Goal: Answer question/provide support

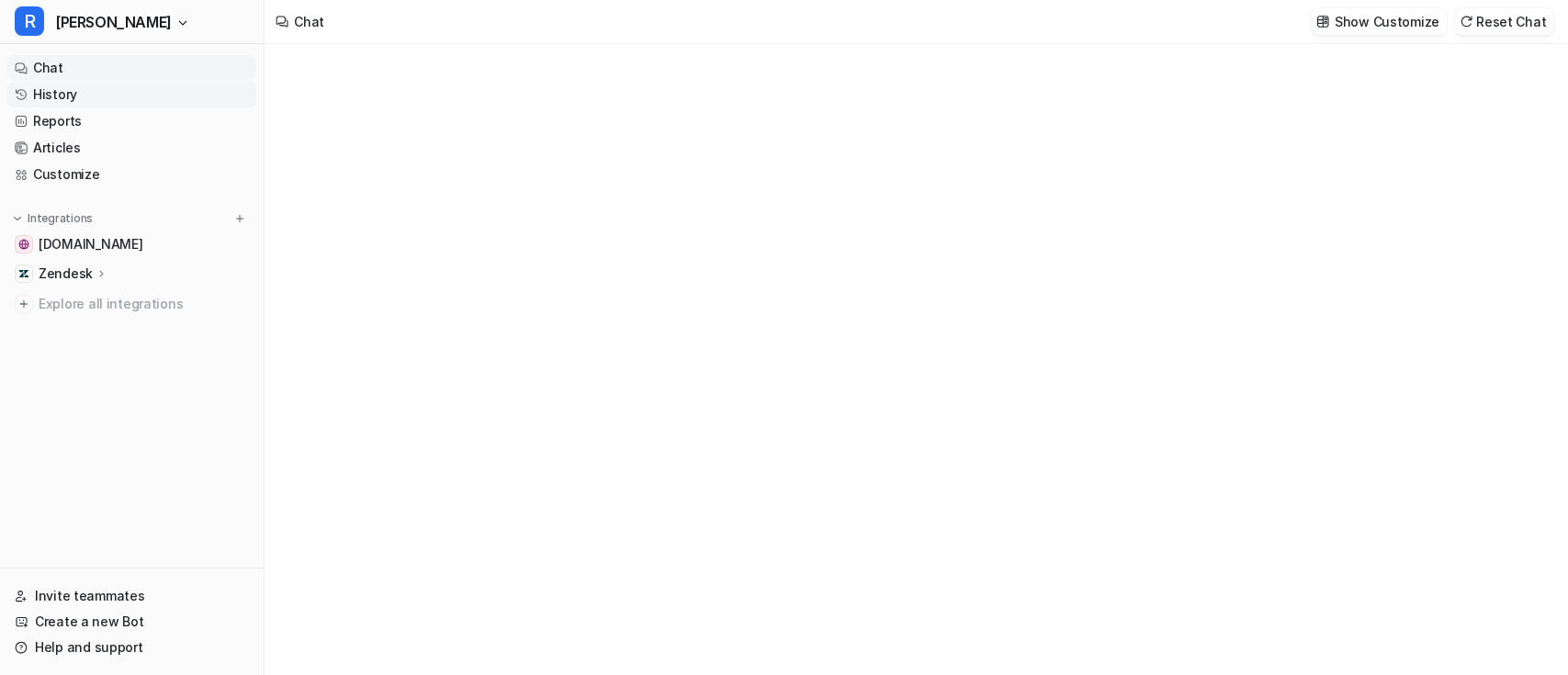
type textarea "**********"
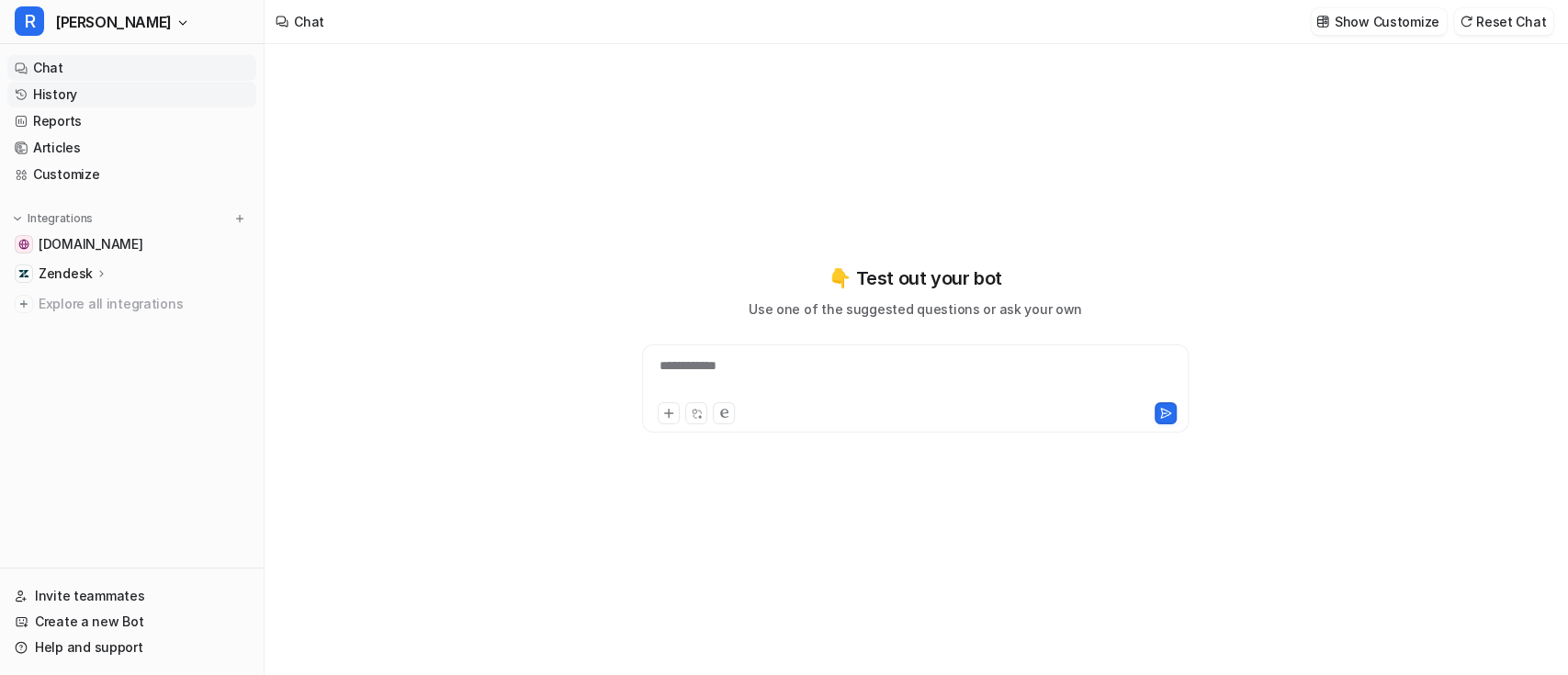
click at [92, 99] on link "History" at bounding box center [131, 95] width 249 height 26
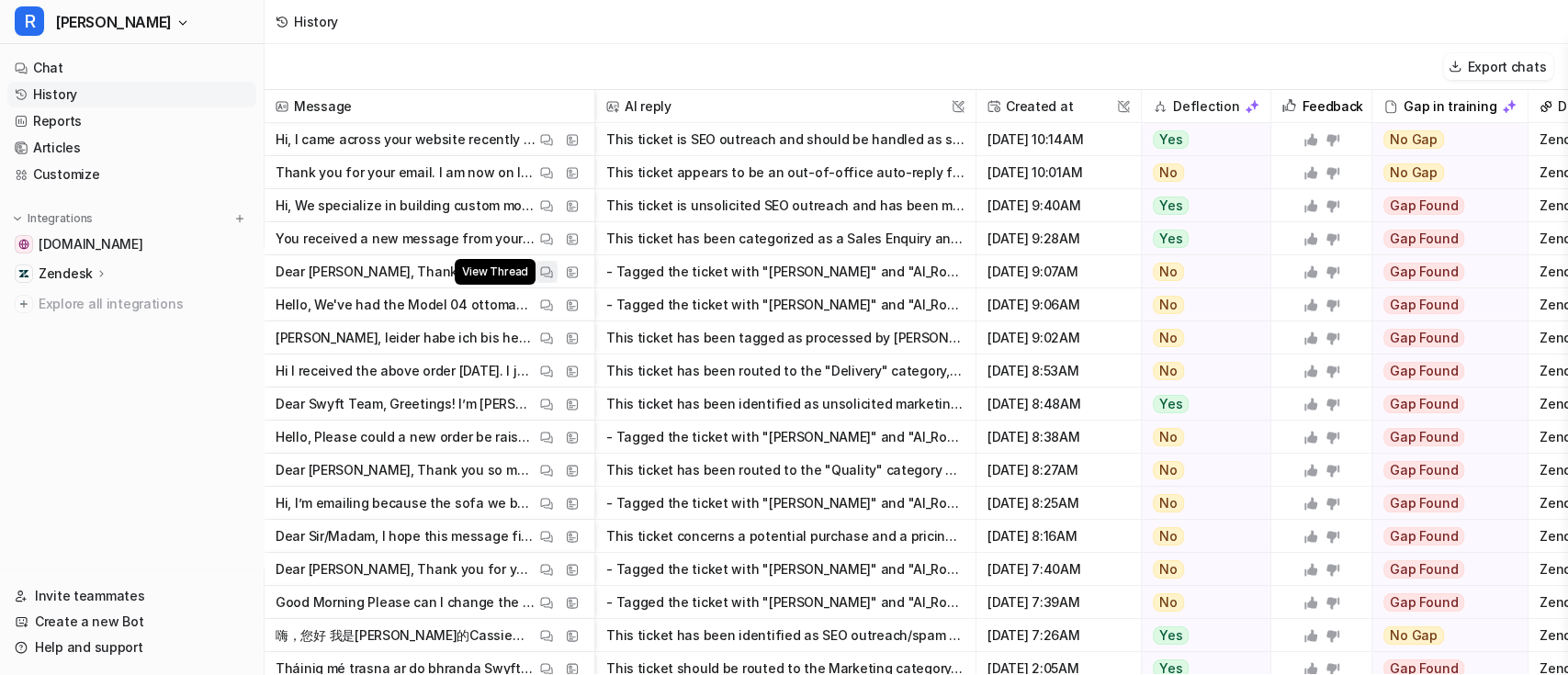
click at [542, 272] on img at bounding box center [546, 273] width 13 height 14
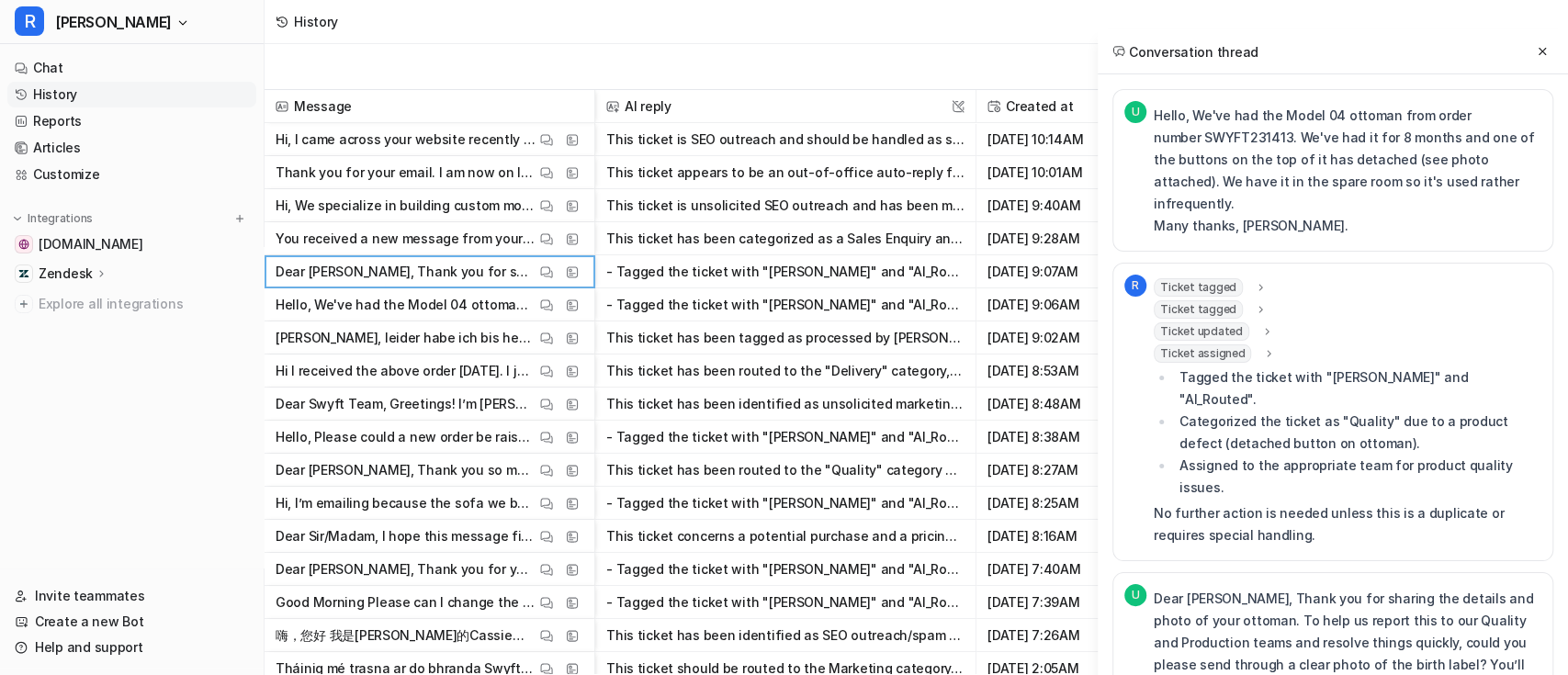
scroll to position [30, 0]
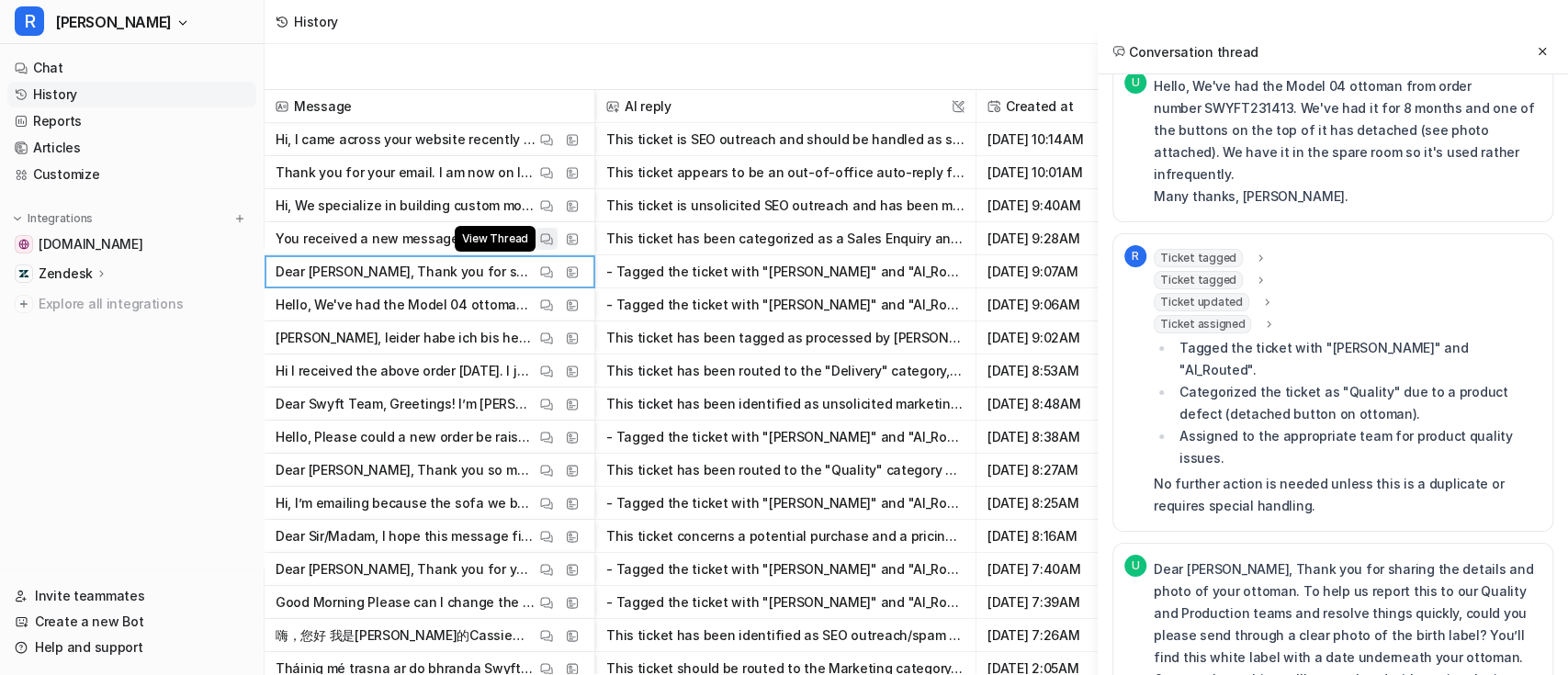
click at [547, 242] on img at bounding box center [546, 239] width 13 height 14
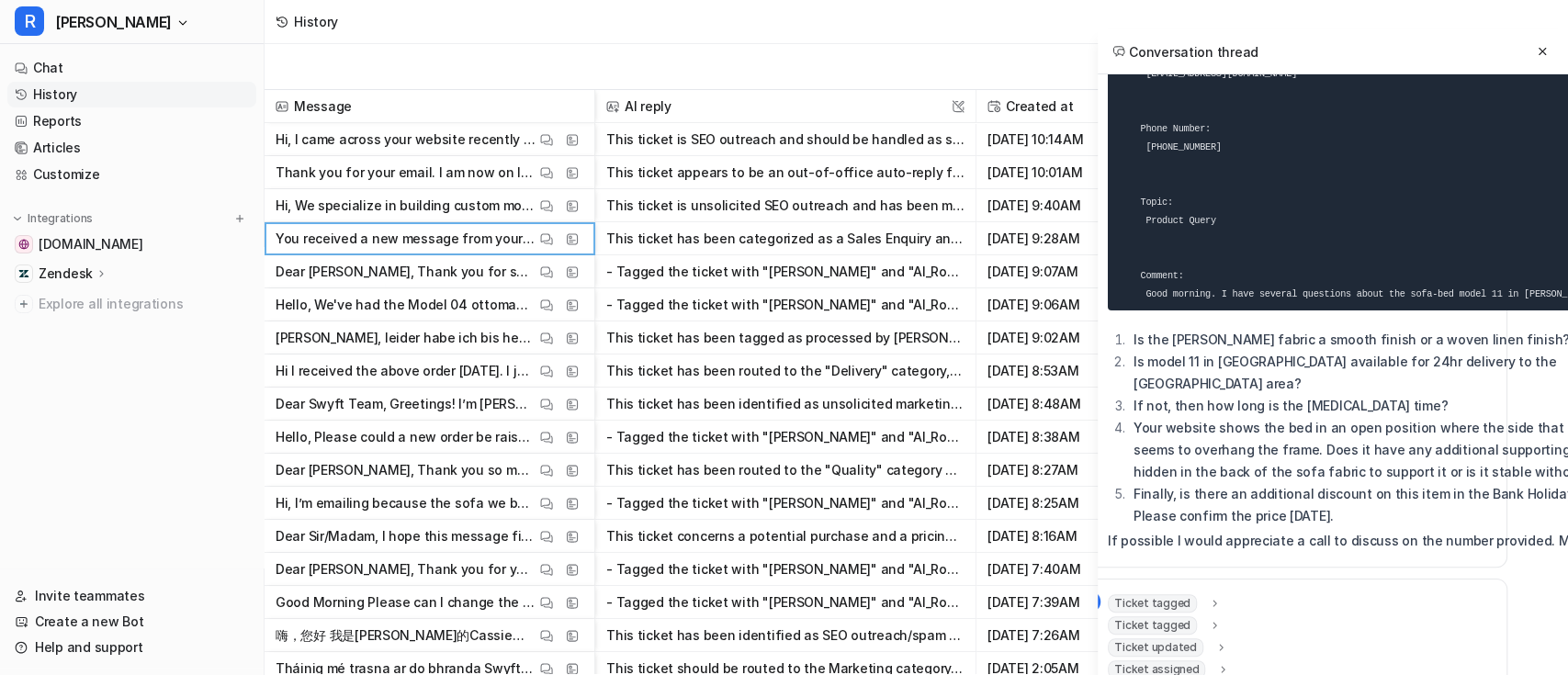
scroll to position [398, 46]
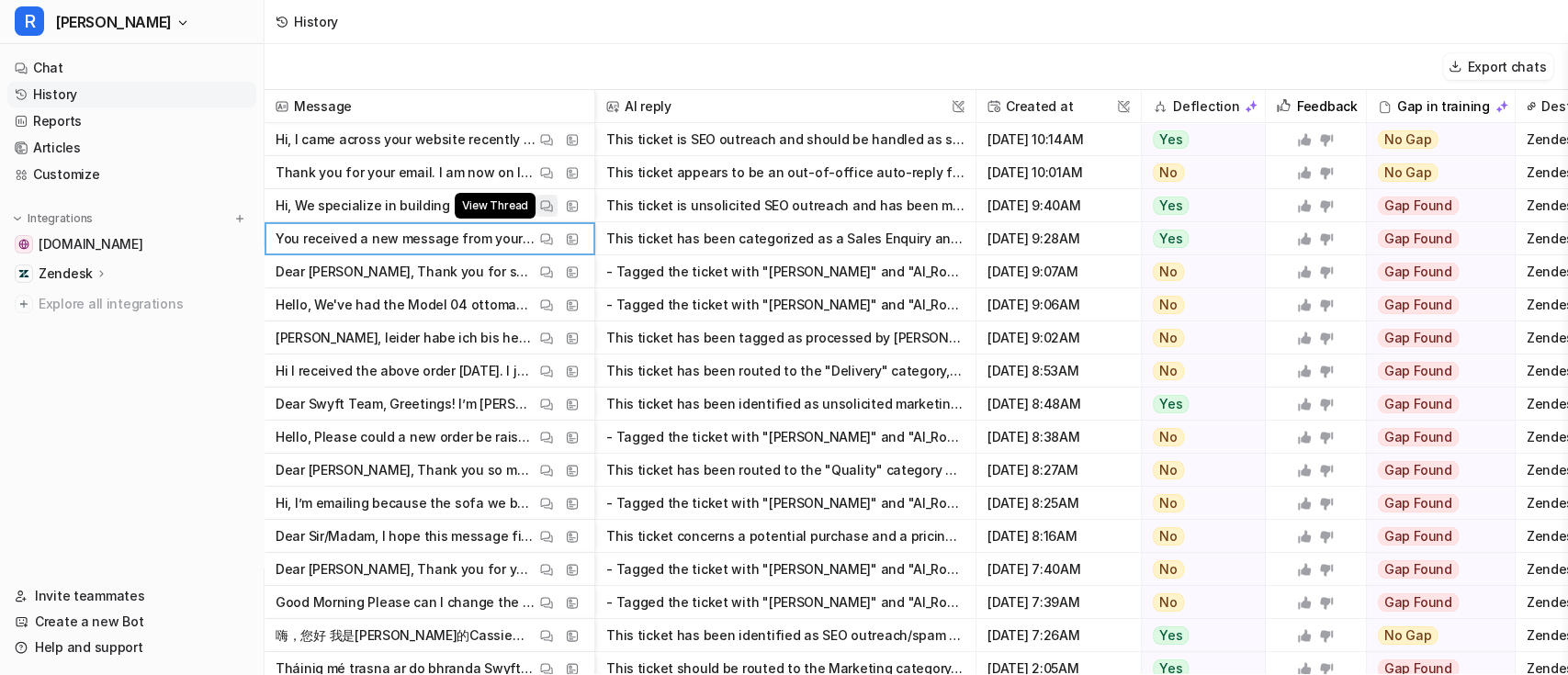
click at [545, 209] on img at bounding box center [546, 206] width 13 height 14
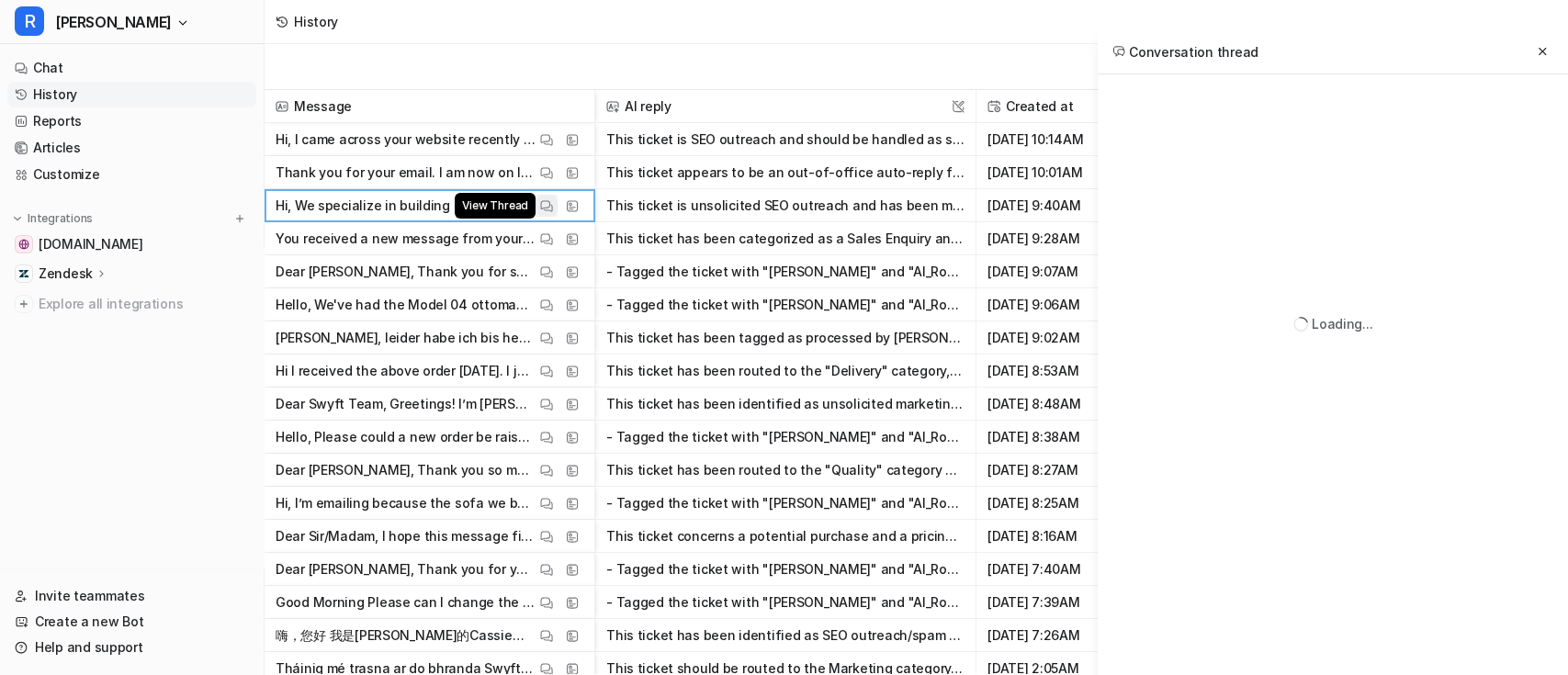
scroll to position [0, 0]
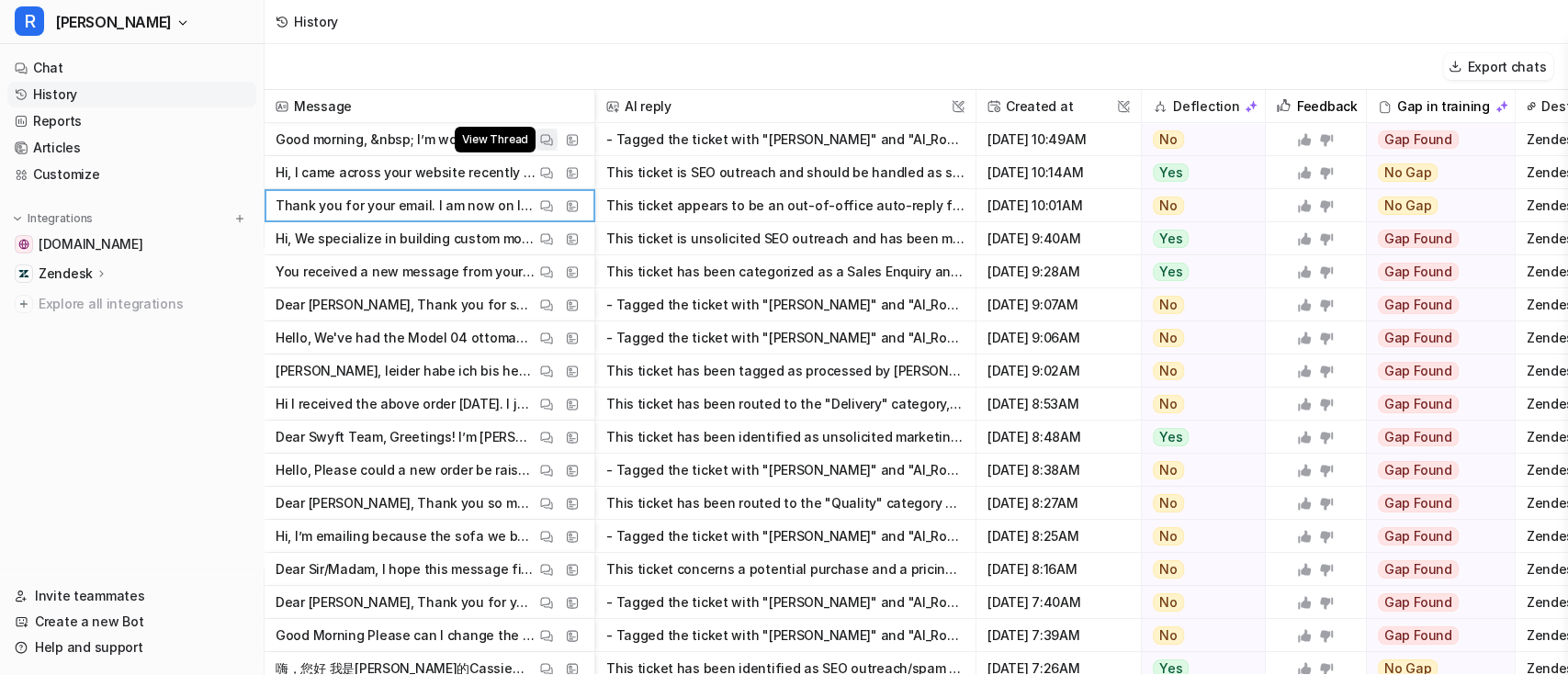
click at [549, 143] on img at bounding box center [546, 140] width 13 height 14
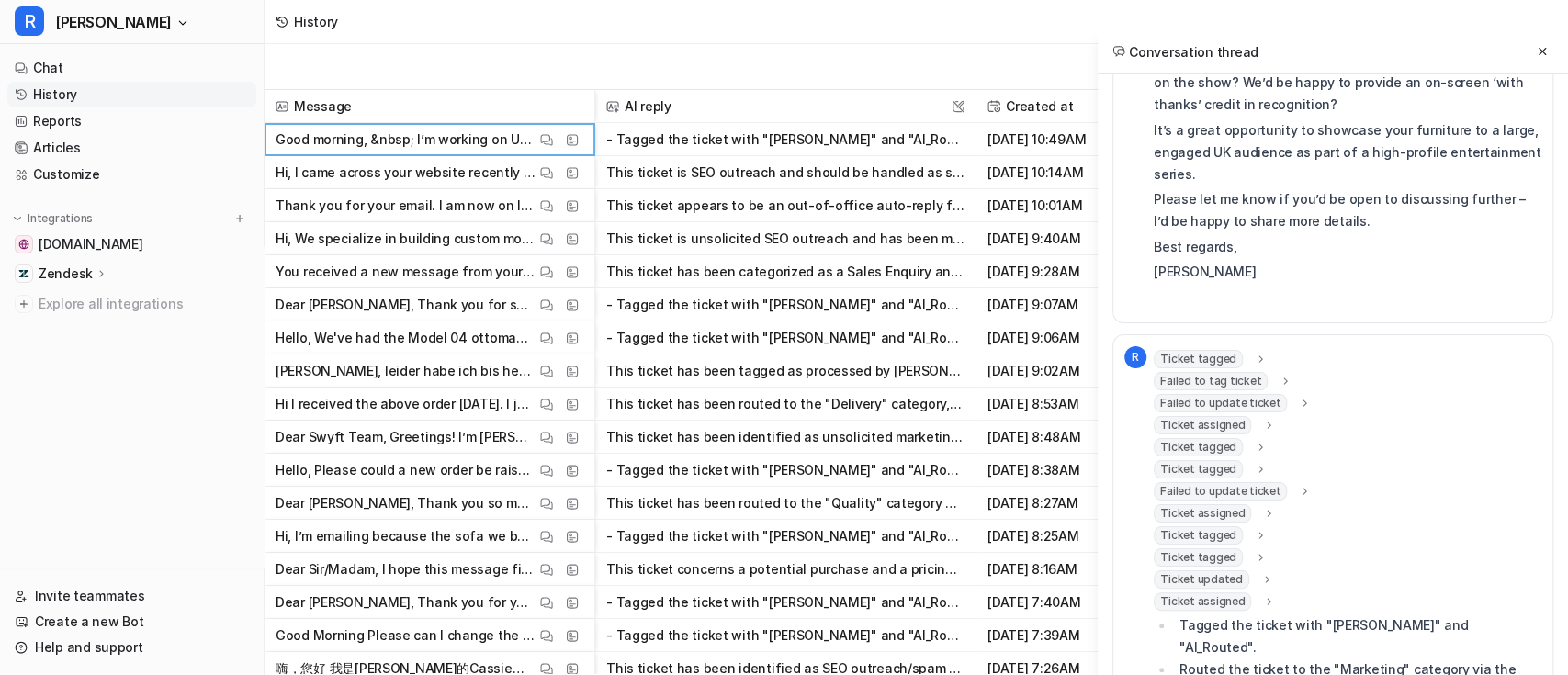
scroll to position [315, 0]
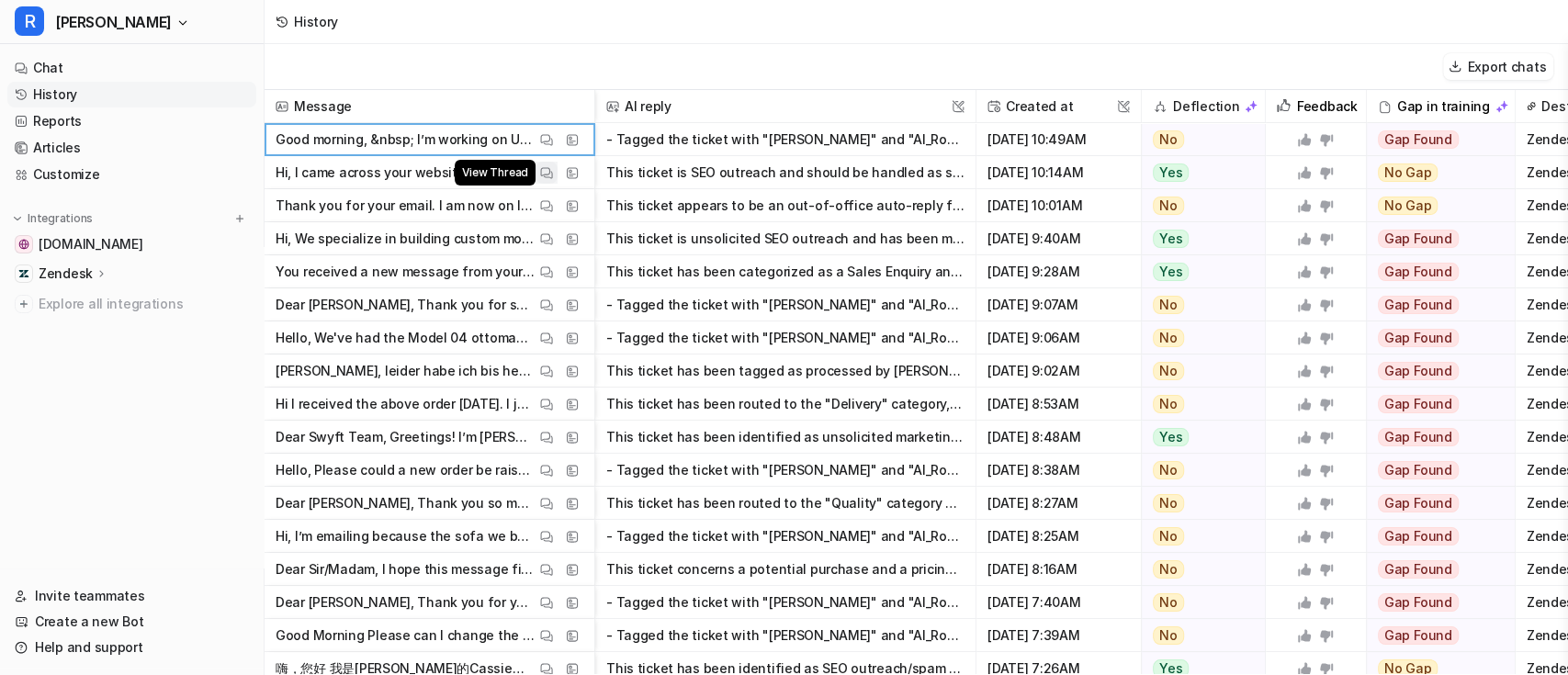
click at [544, 172] on img at bounding box center [546, 173] width 13 height 14
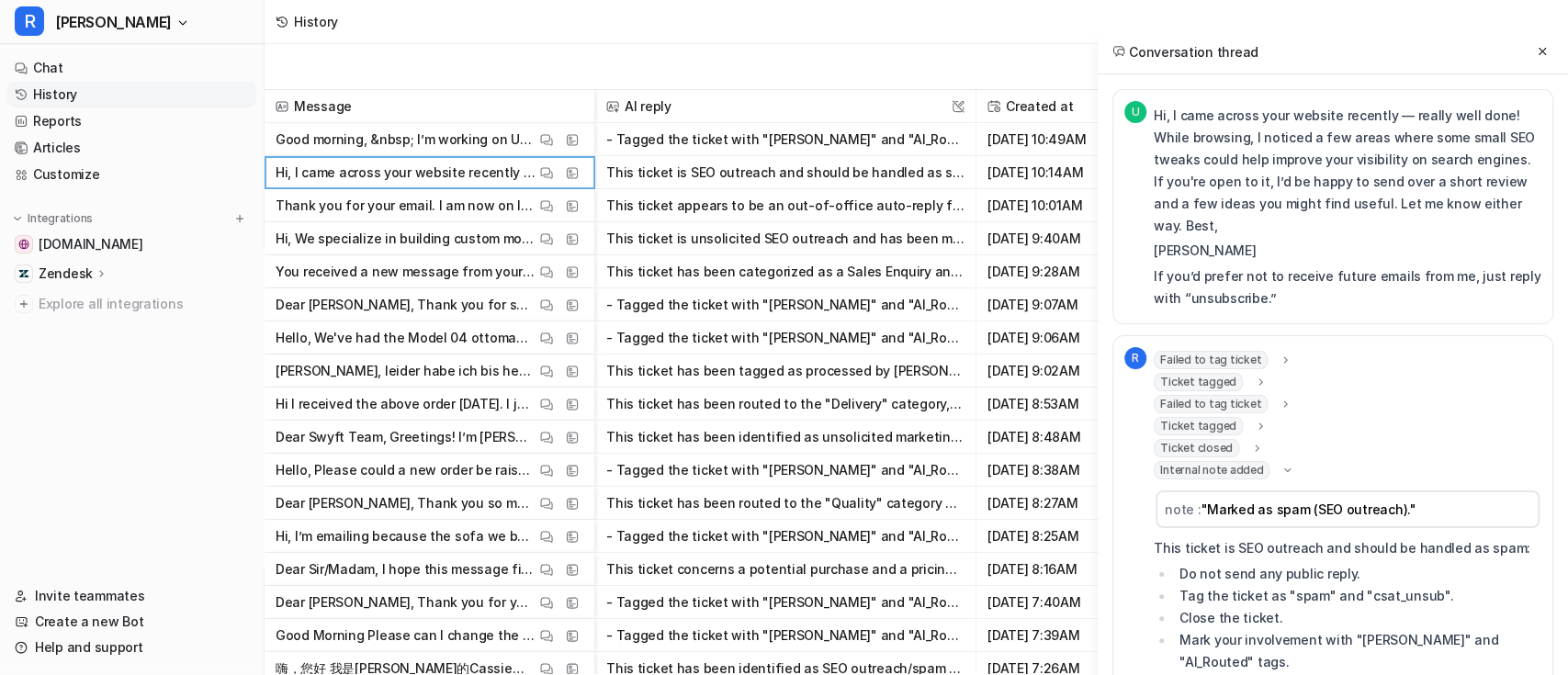
scroll to position [0, 0]
click at [544, 207] on img at bounding box center [546, 206] width 13 height 14
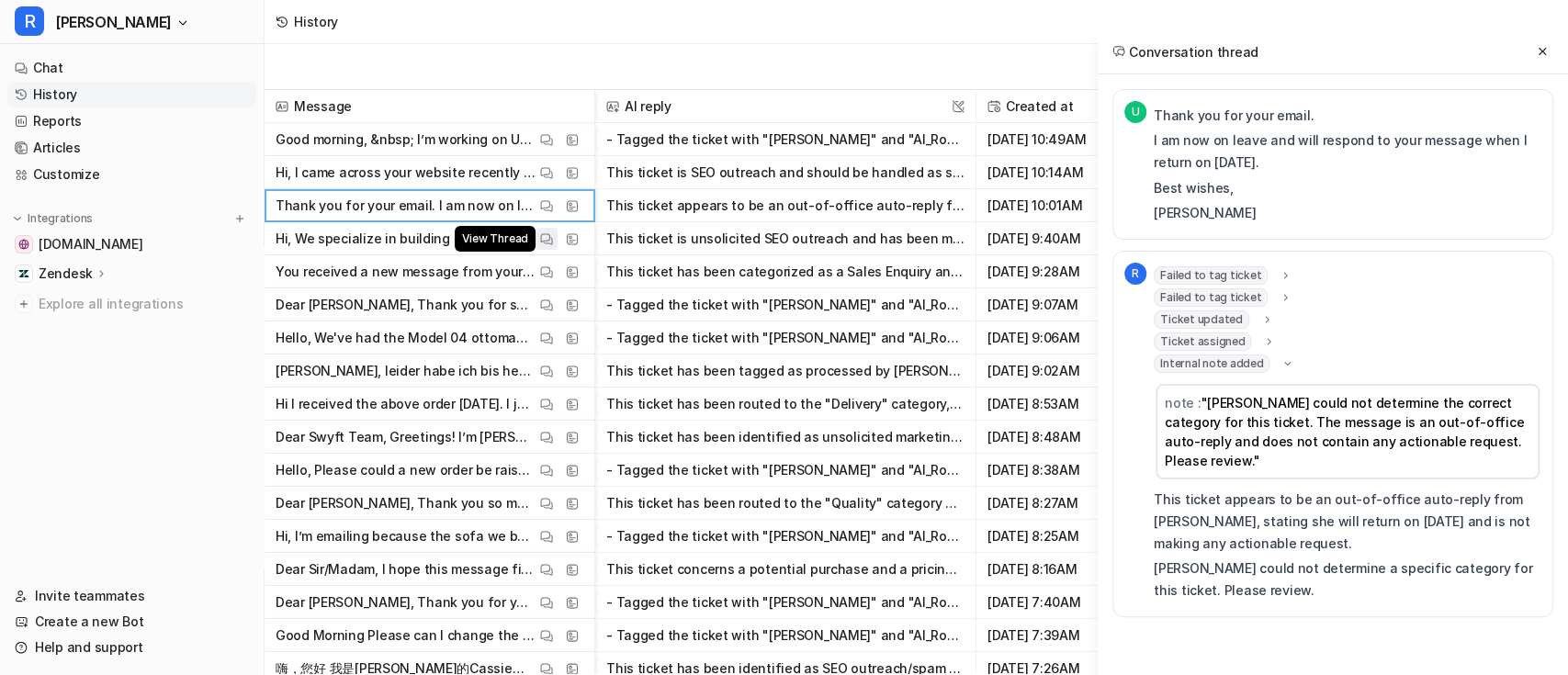
click at [552, 241] on img at bounding box center [546, 239] width 13 height 14
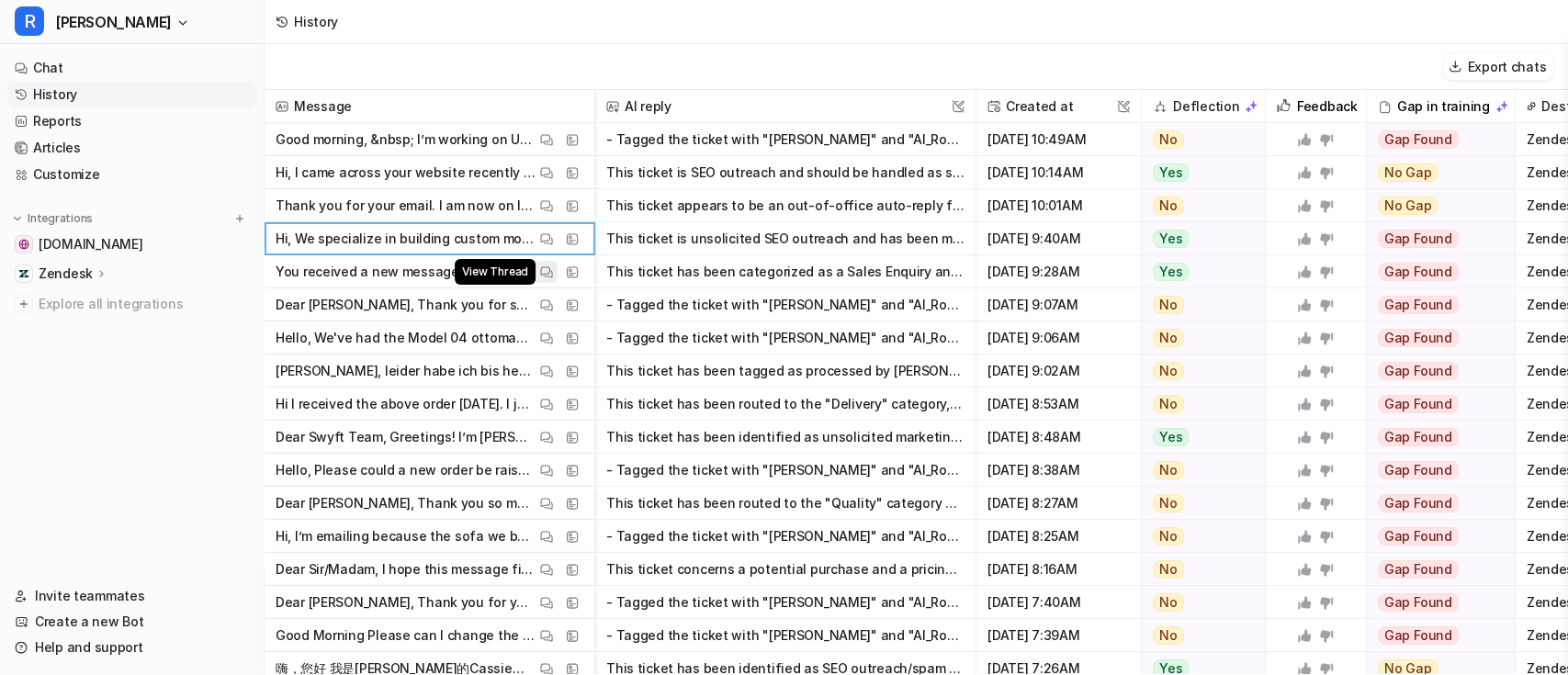
click at [547, 271] on img at bounding box center [546, 273] width 13 height 14
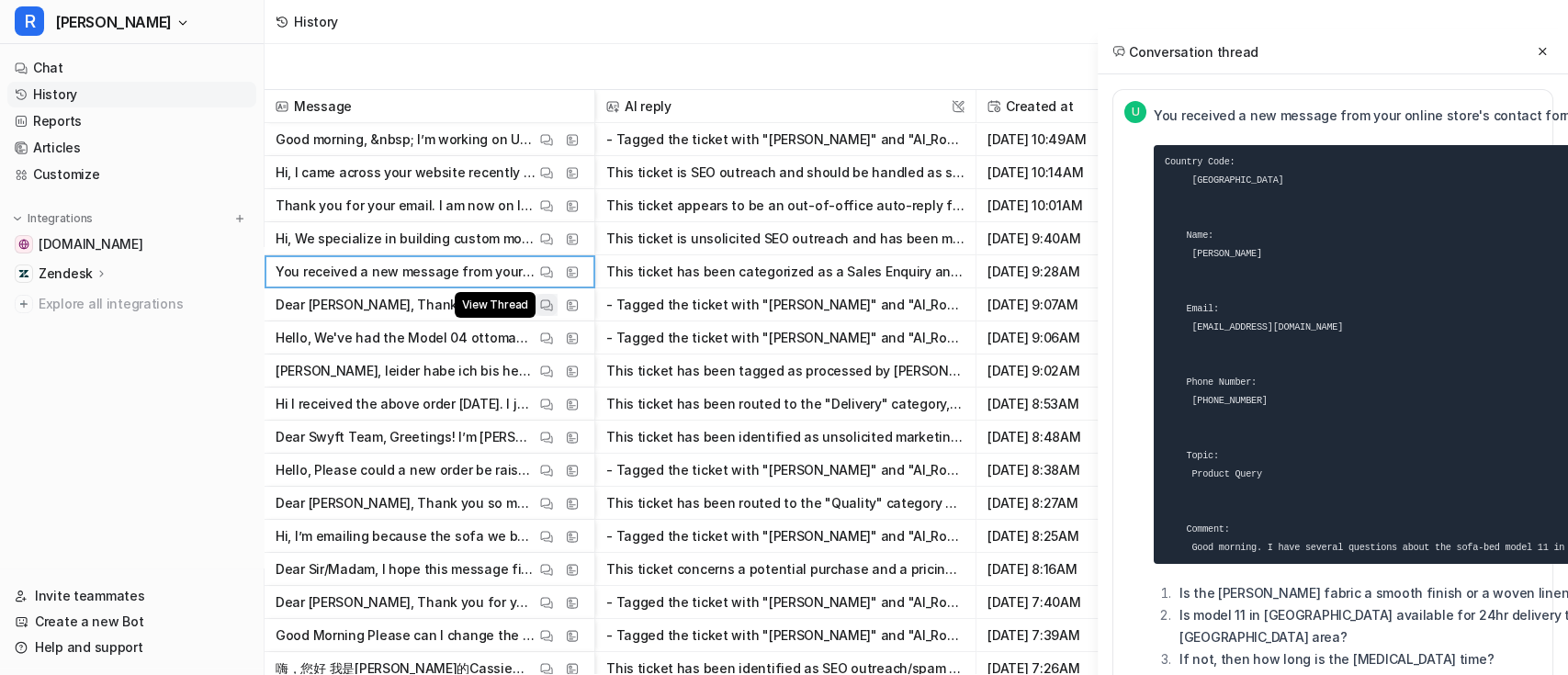
click at [547, 305] on img at bounding box center [546, 306] width 13 height 14
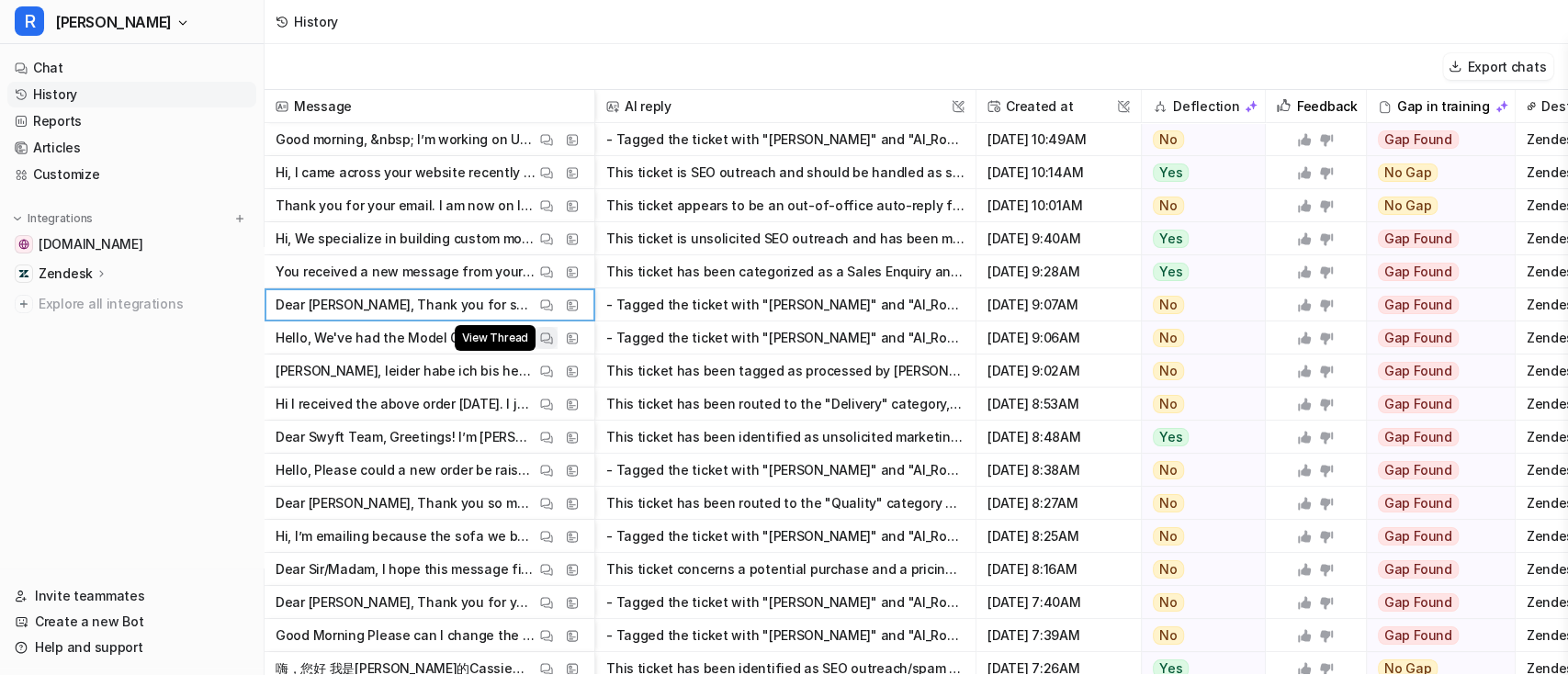
click at [549, 339] on img at bounding box center [546, 338] width 13 height 14
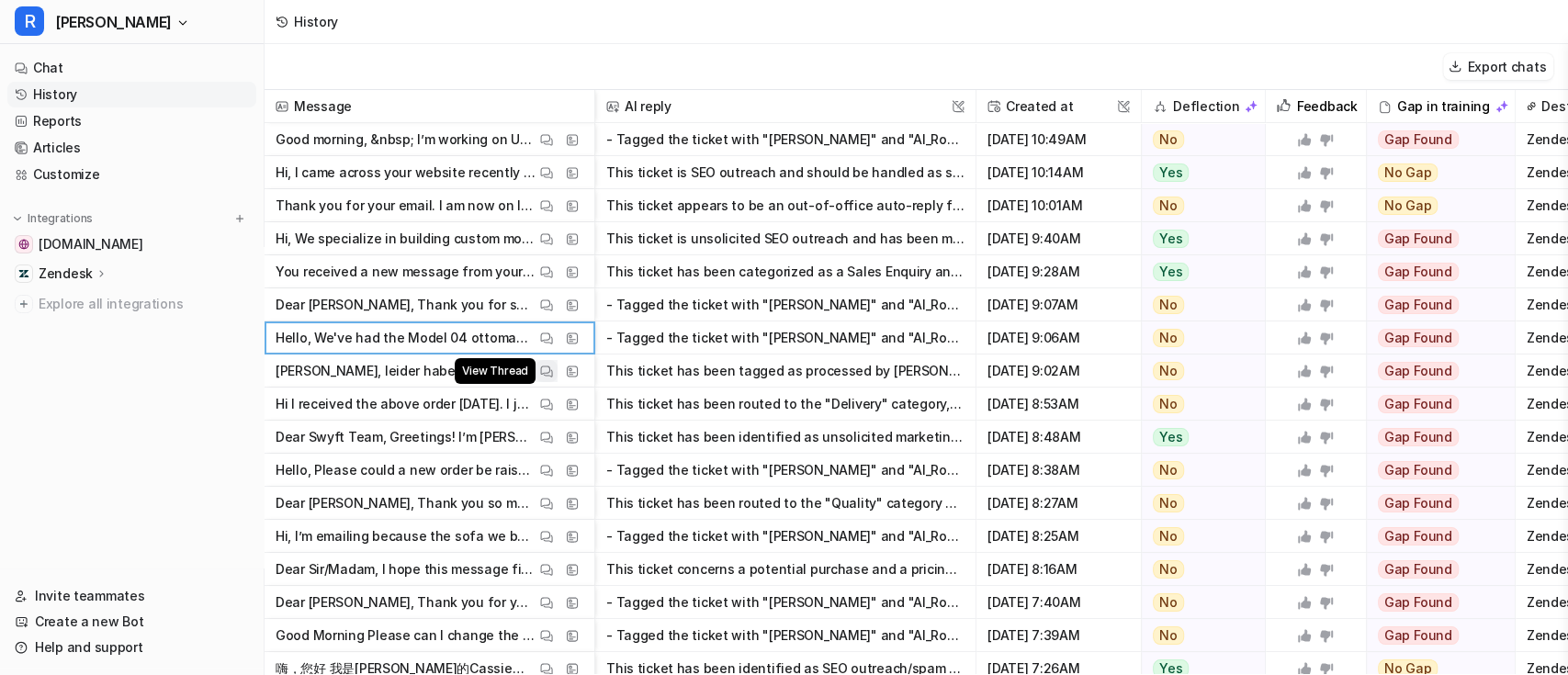
click at [547, 366] on img at bounding box center [546, 371] width 13 height 14
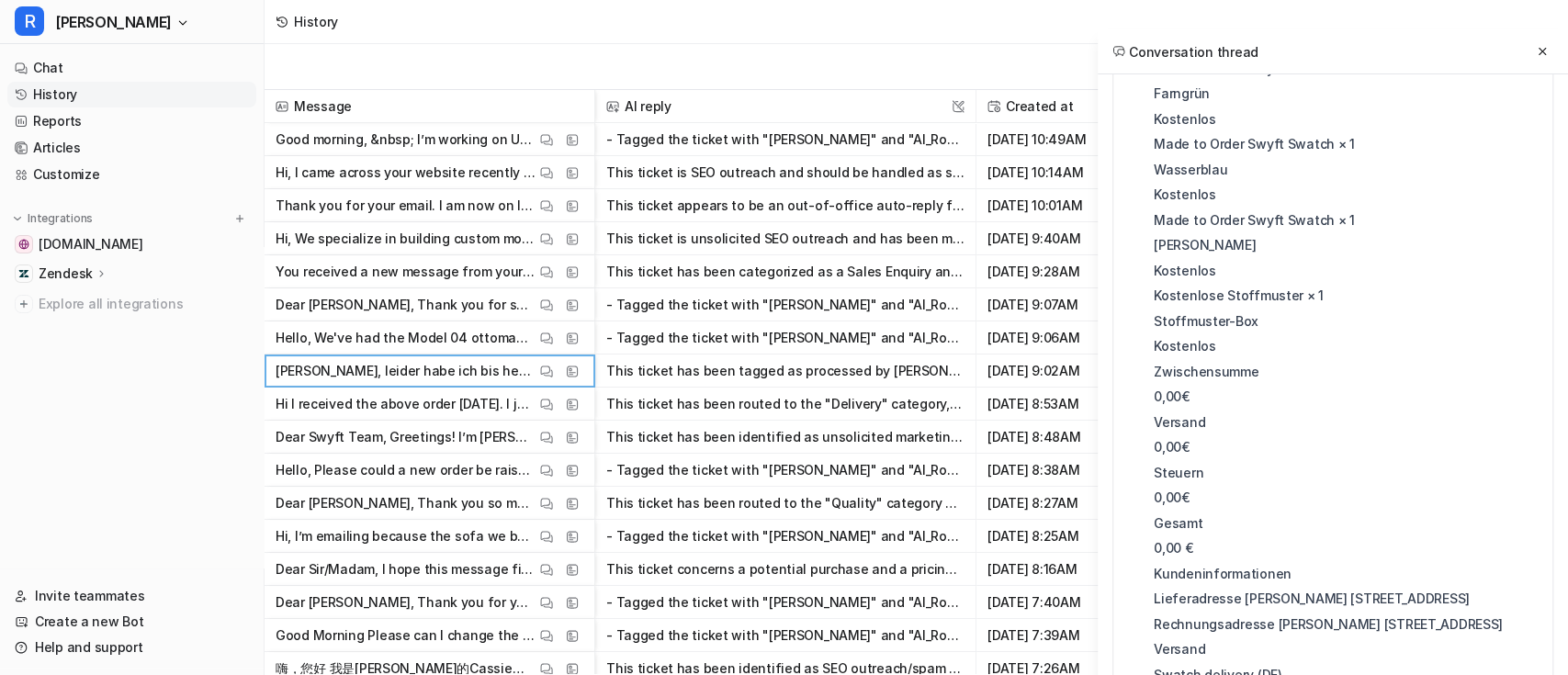
scroll to position [646, 0]
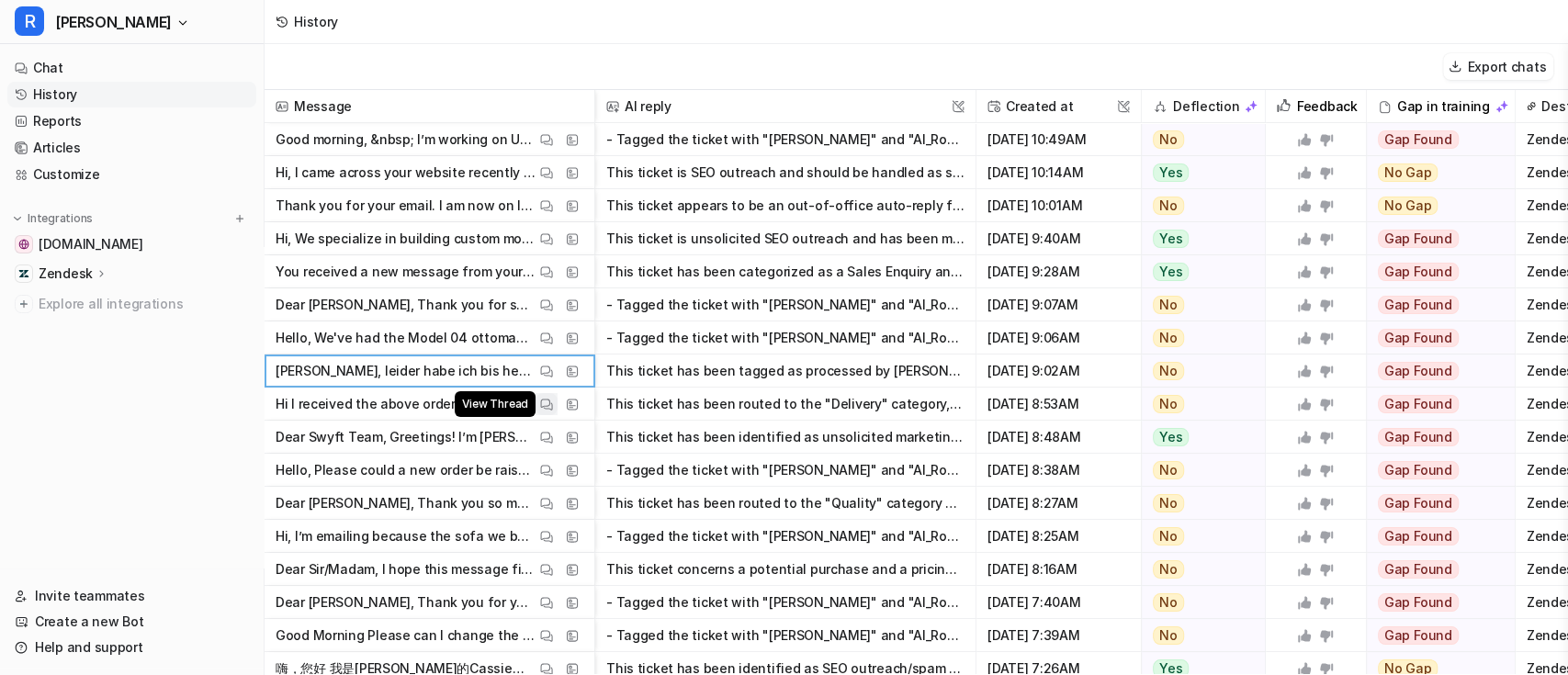
click at [546, 408] on img at bounding box center [546, 404] width 13 height 14
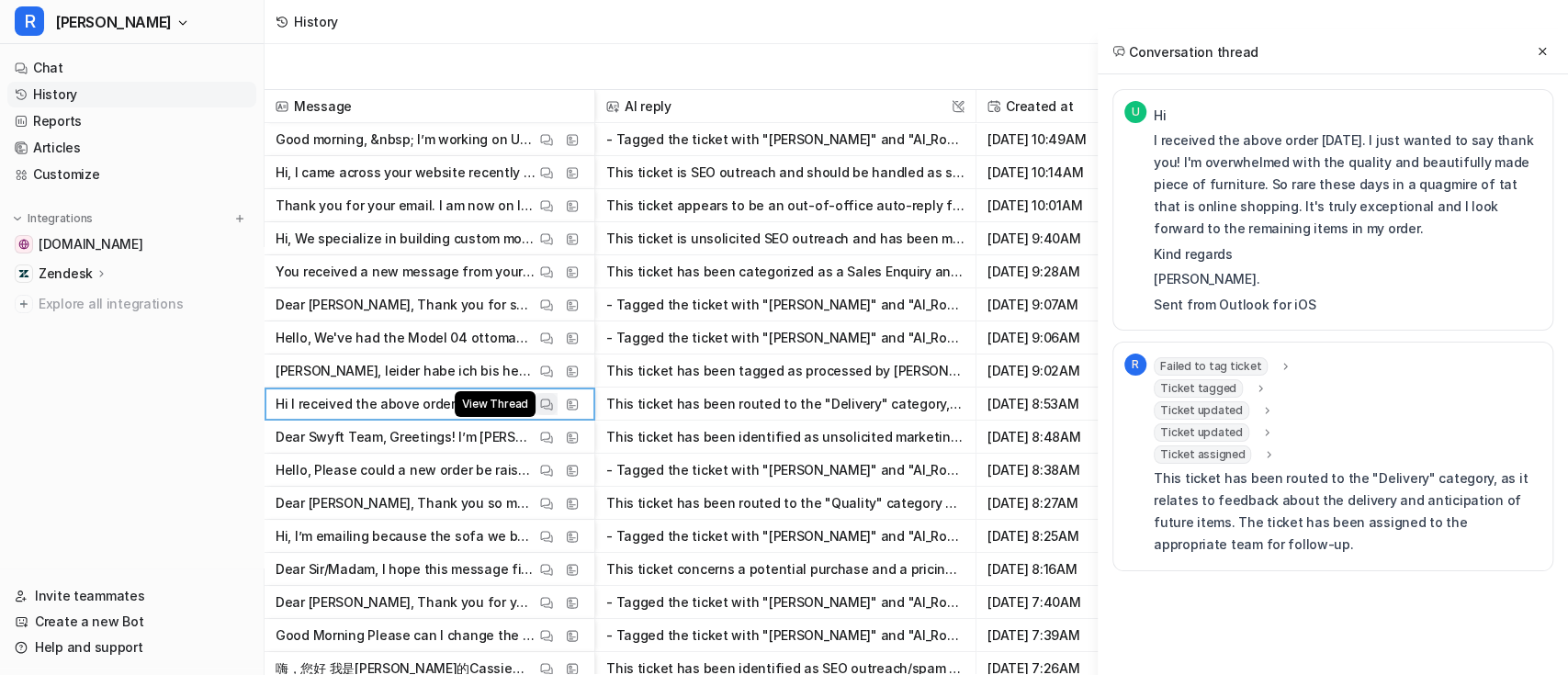
scroll to position [0, 0]
click at [548, 443] on img at bounding box center [546, 438] width 13 height 14
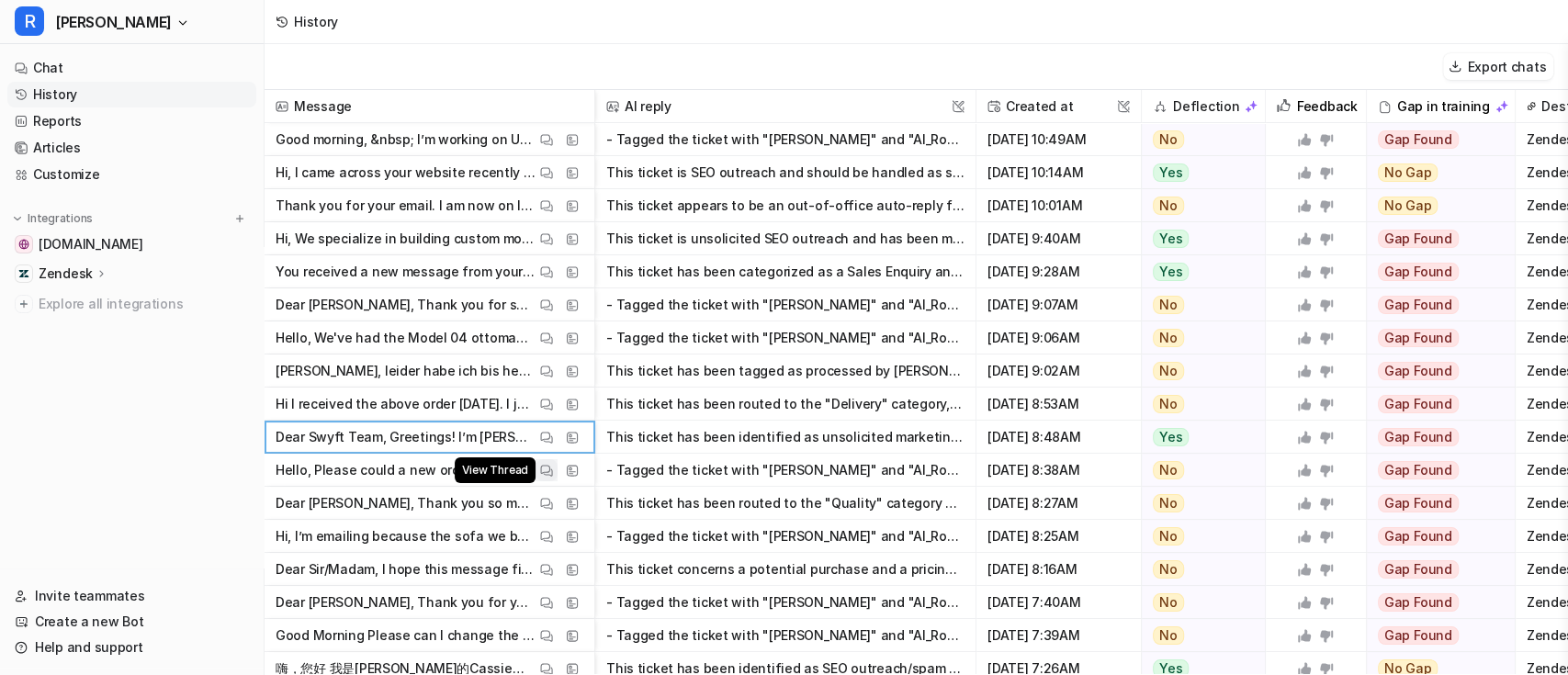
click at [545, 472] on img at bounding box center [546, 471] width 13 height 14
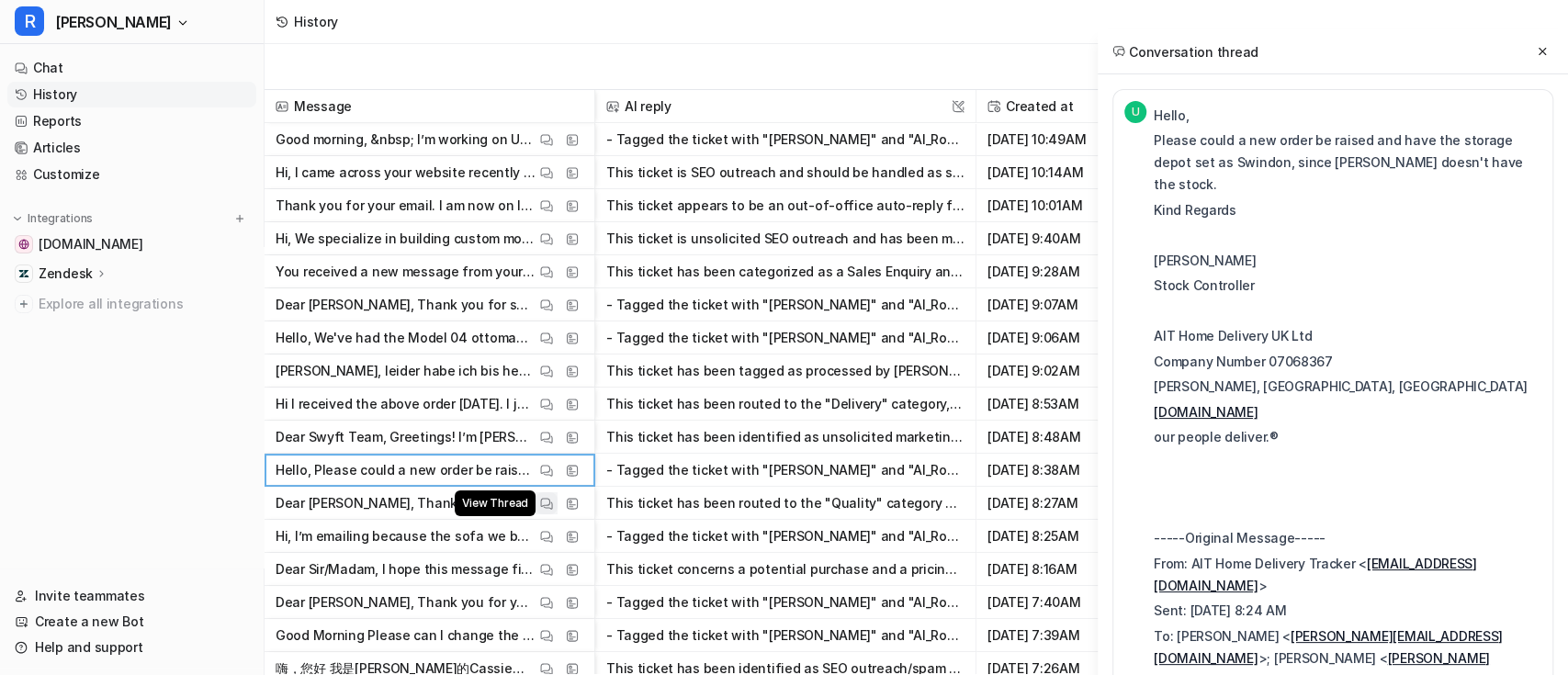
click at [544, 501] on img at bounding box center [546, 504] width 13 height 14
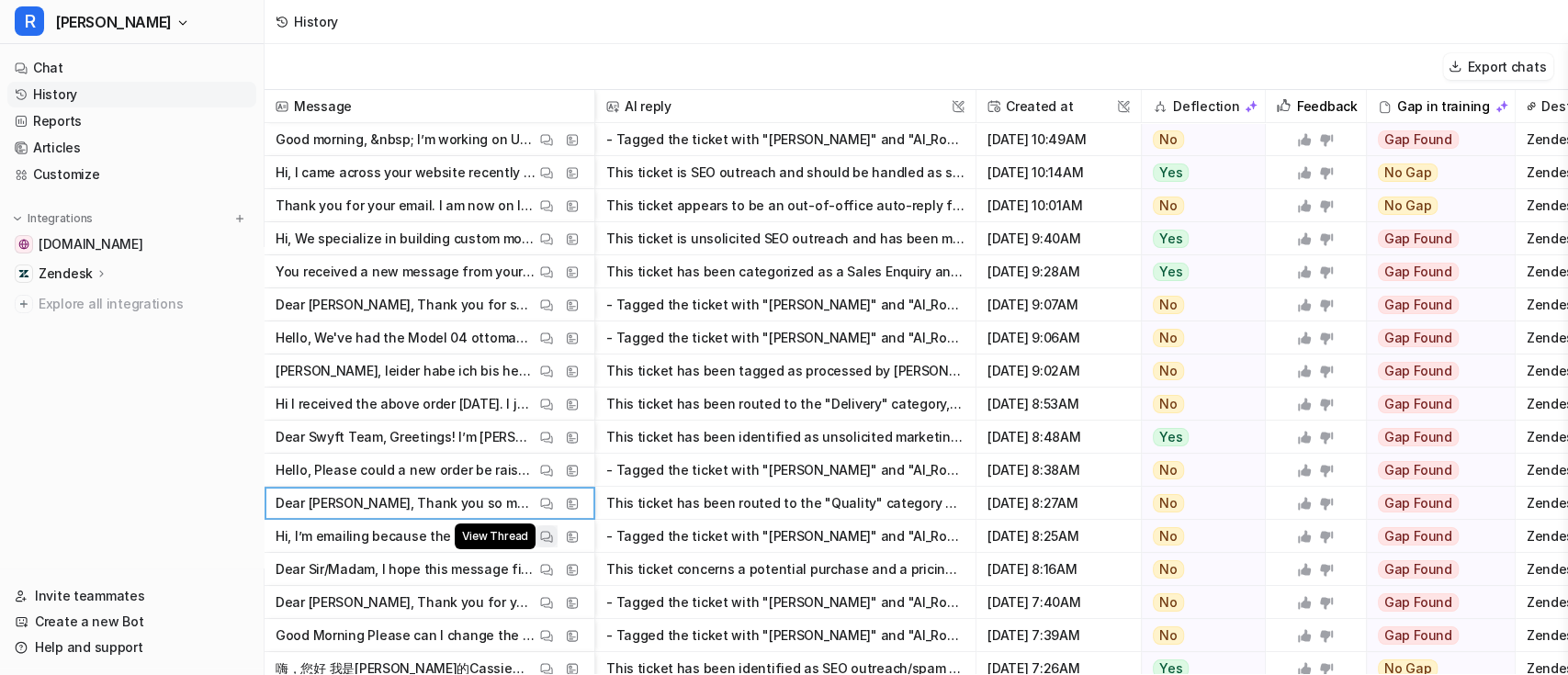
click at [544, 535] on img at bounding box center [546, 537] width 13 height 14
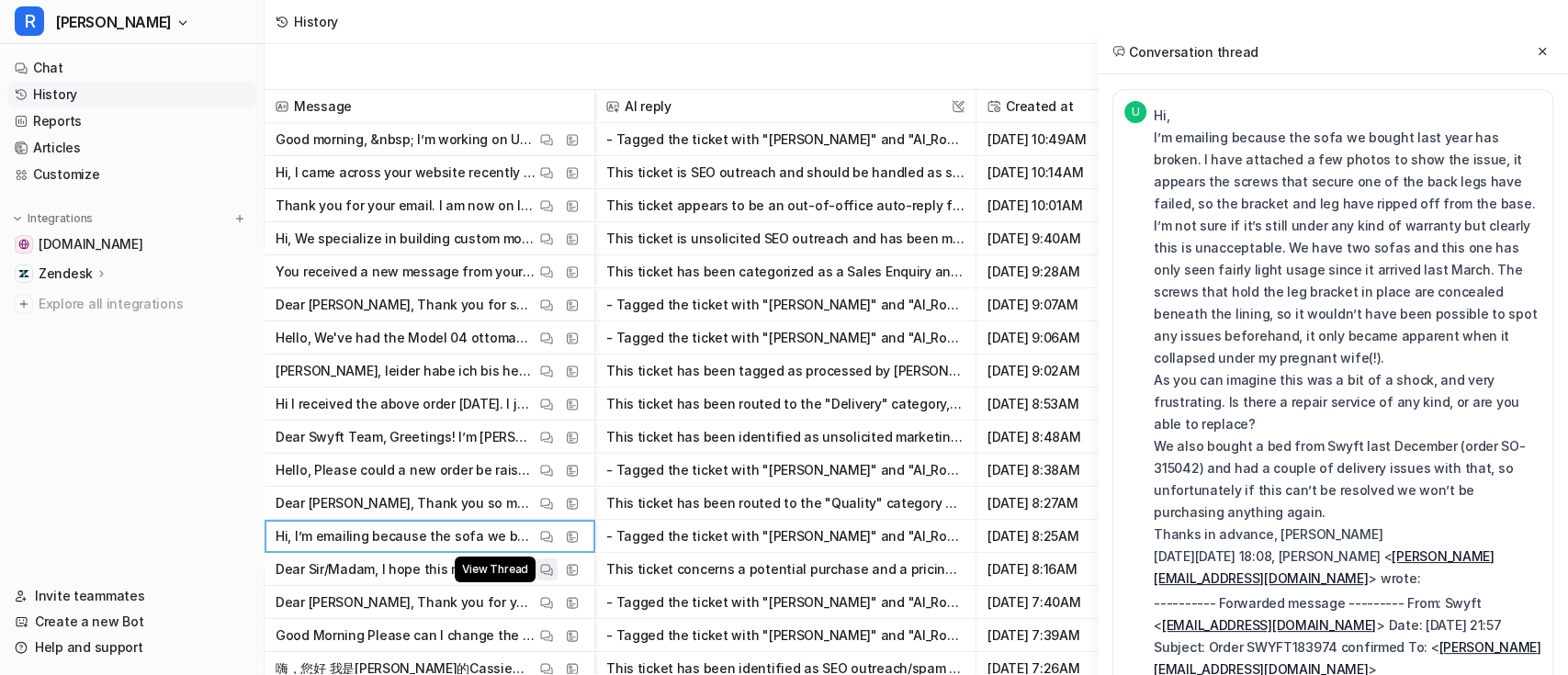
click at [546, 569] on img at bounding box center [546, 569] width 13 height 14
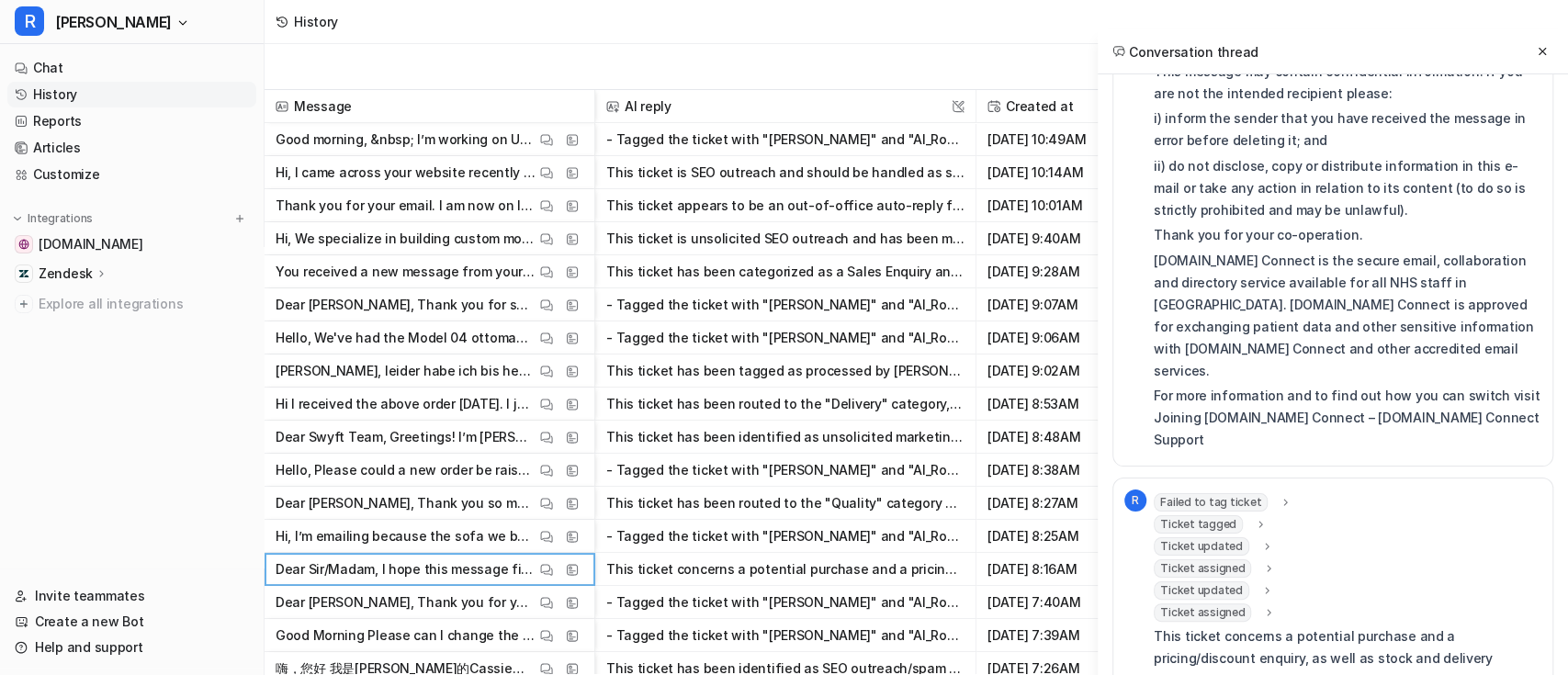
scroll to position [575, 0]
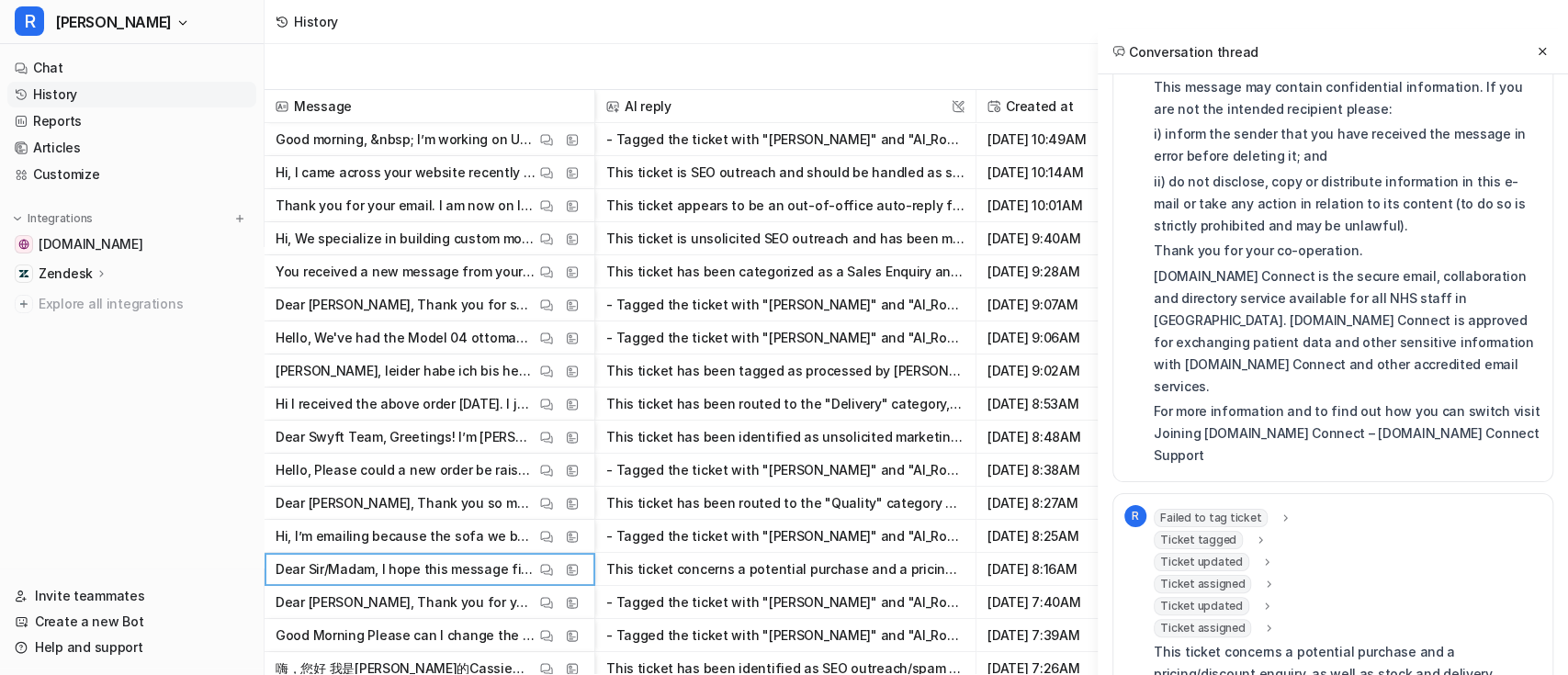
click at [1260, 555] on icon at bounding box center [1266, 562] width 13 height 14
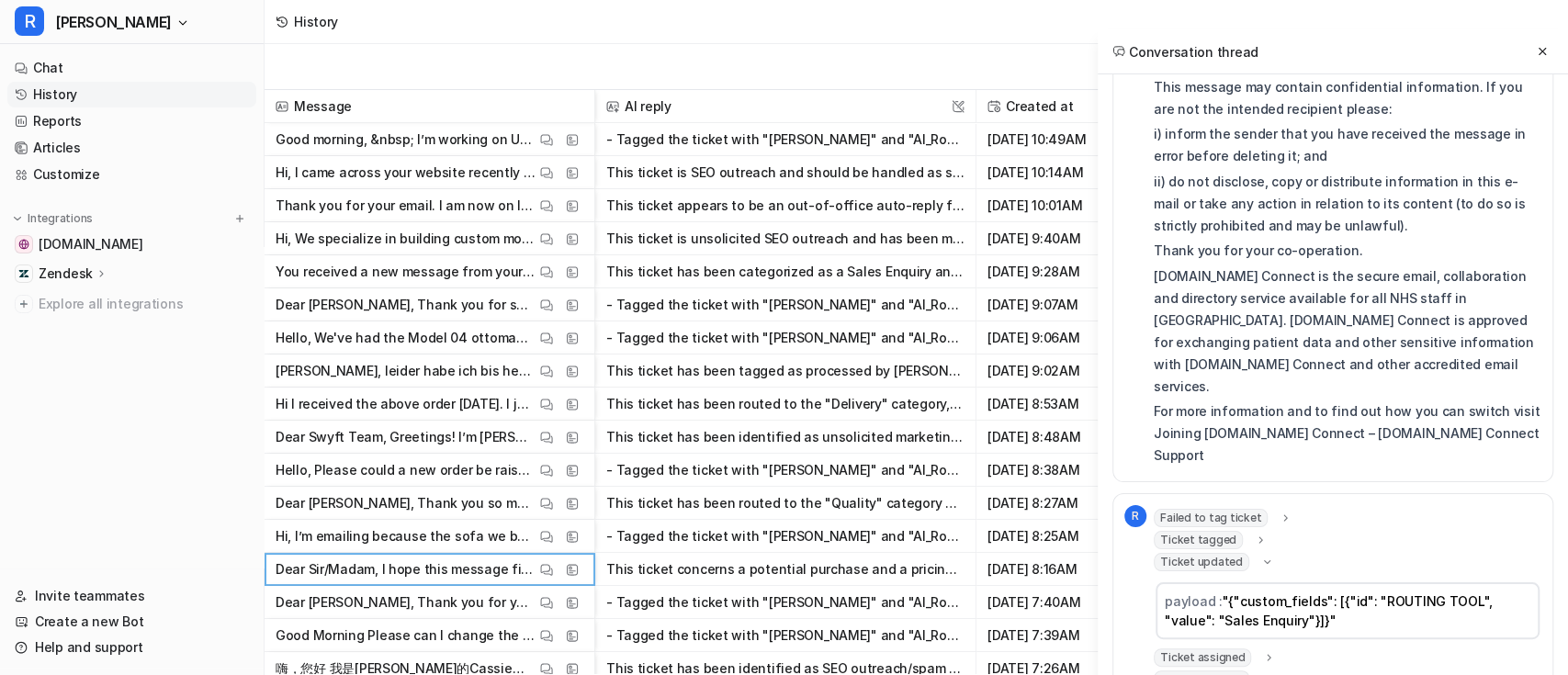
scroll to position [664, 0]
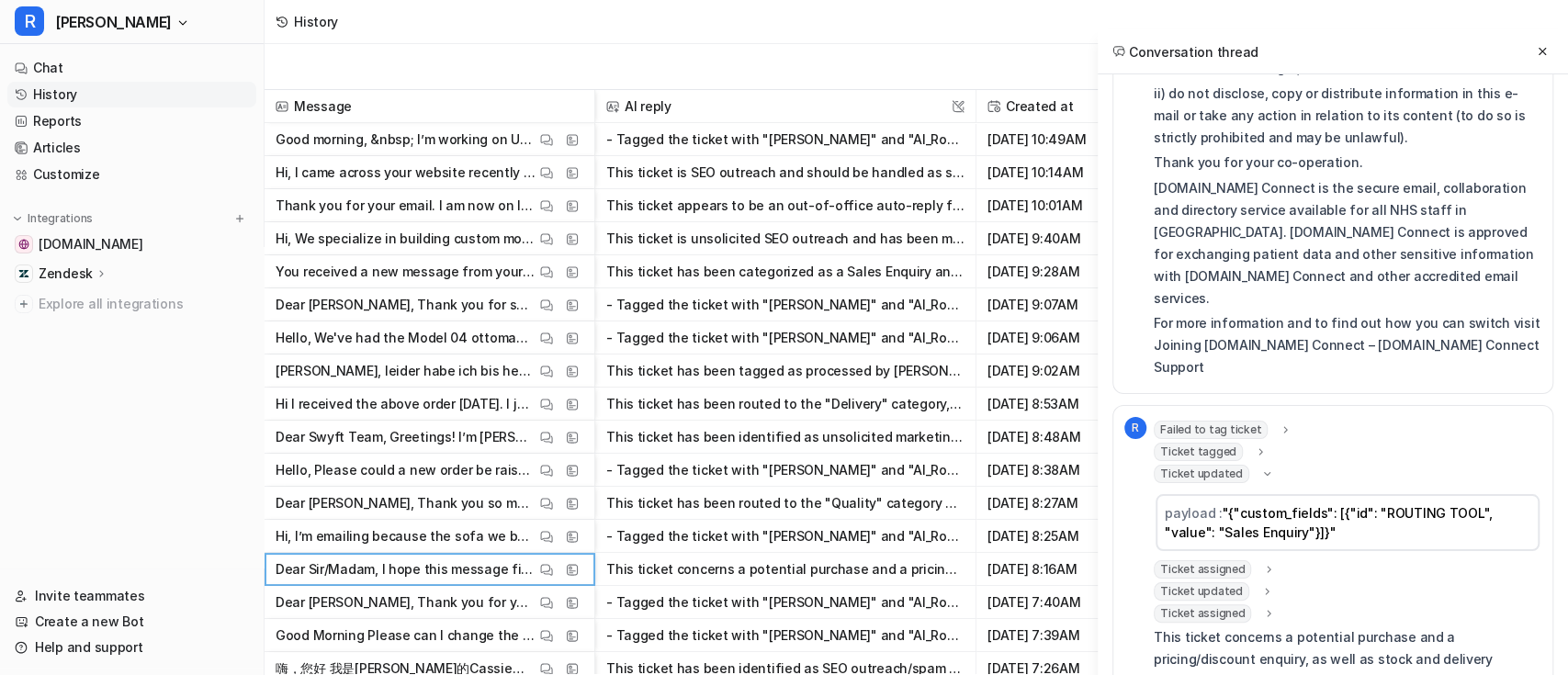
click at [1260, 584] on icon at bounding box center [1266, 591] width 13 height 14
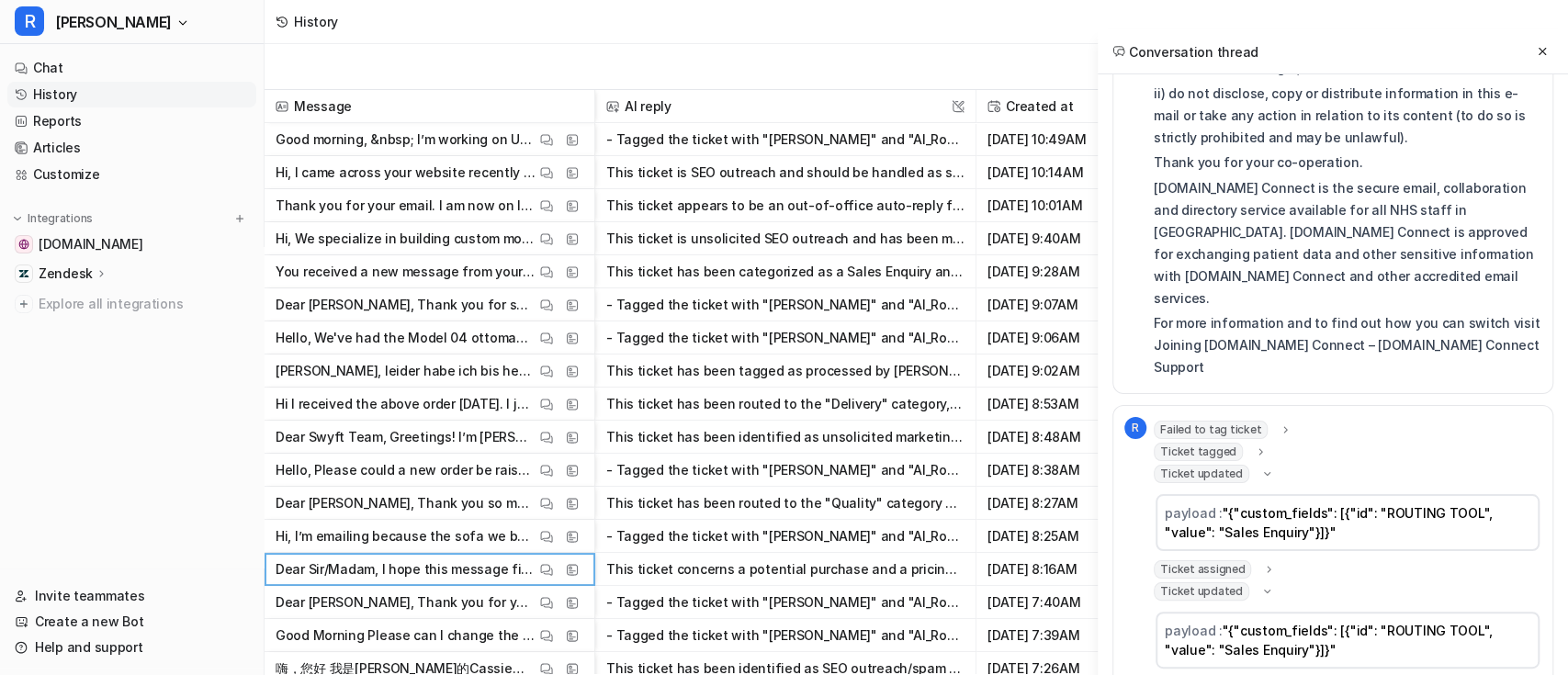
scroll to position [737, 0]
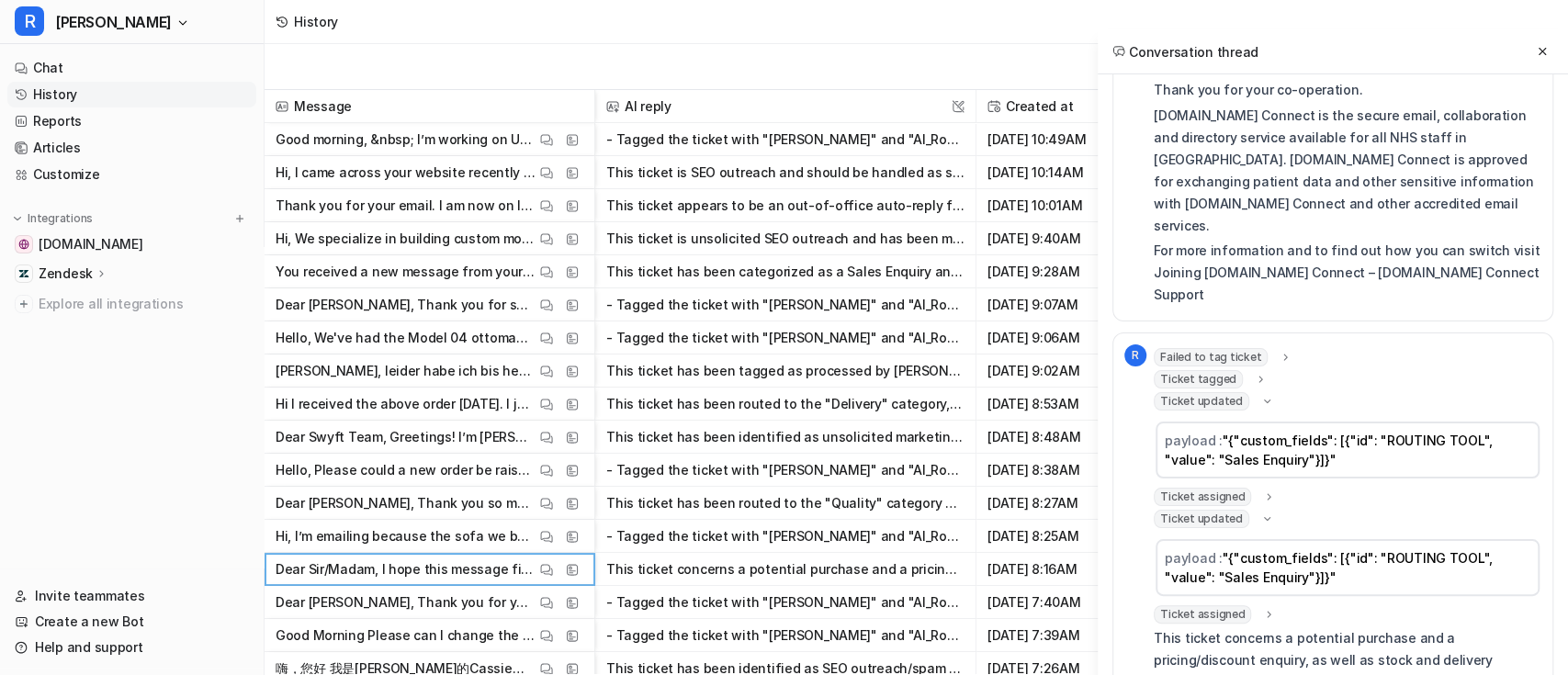
click at [1262, 607] on icon at bounding box center [1268, 614] width 13 height 14
click at [1262, 490] on icon at bounding box center [1268, 497] width 13 height 14
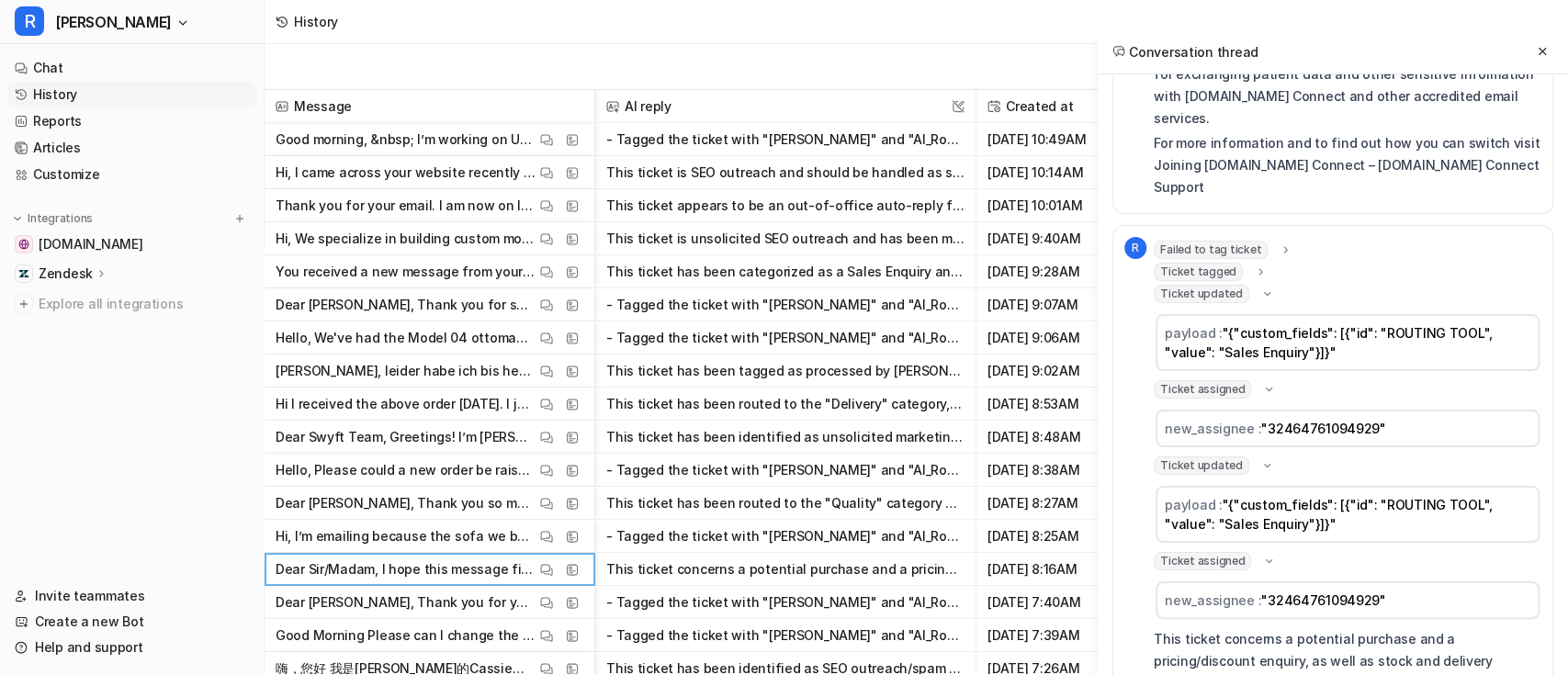
scroll to position [0, 0]
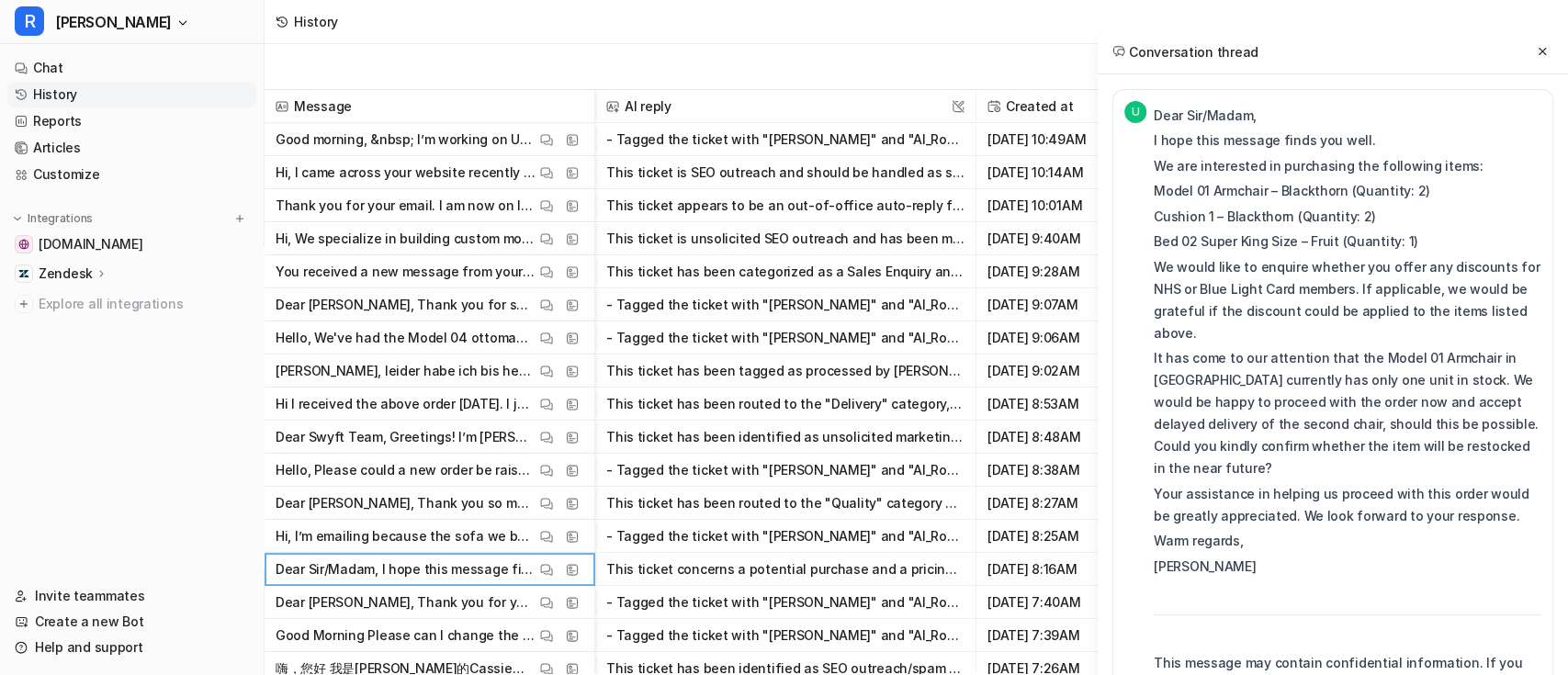
drag, startPoint x: 1411, startPoint y: 245, endPoint x: 1157, endPoint y: 192, distance: 259.5
click at [1157, 192] on div "Dear Sir/Madam, I hope this message finds you well. We are interested in purcha…" at bounding box center [1347, 573] width 387 height 939
copy div "Model 01 Armchair – Blackthorn (Quantity: 2) Cushion 1 – Blackthorn (Quantity: …"
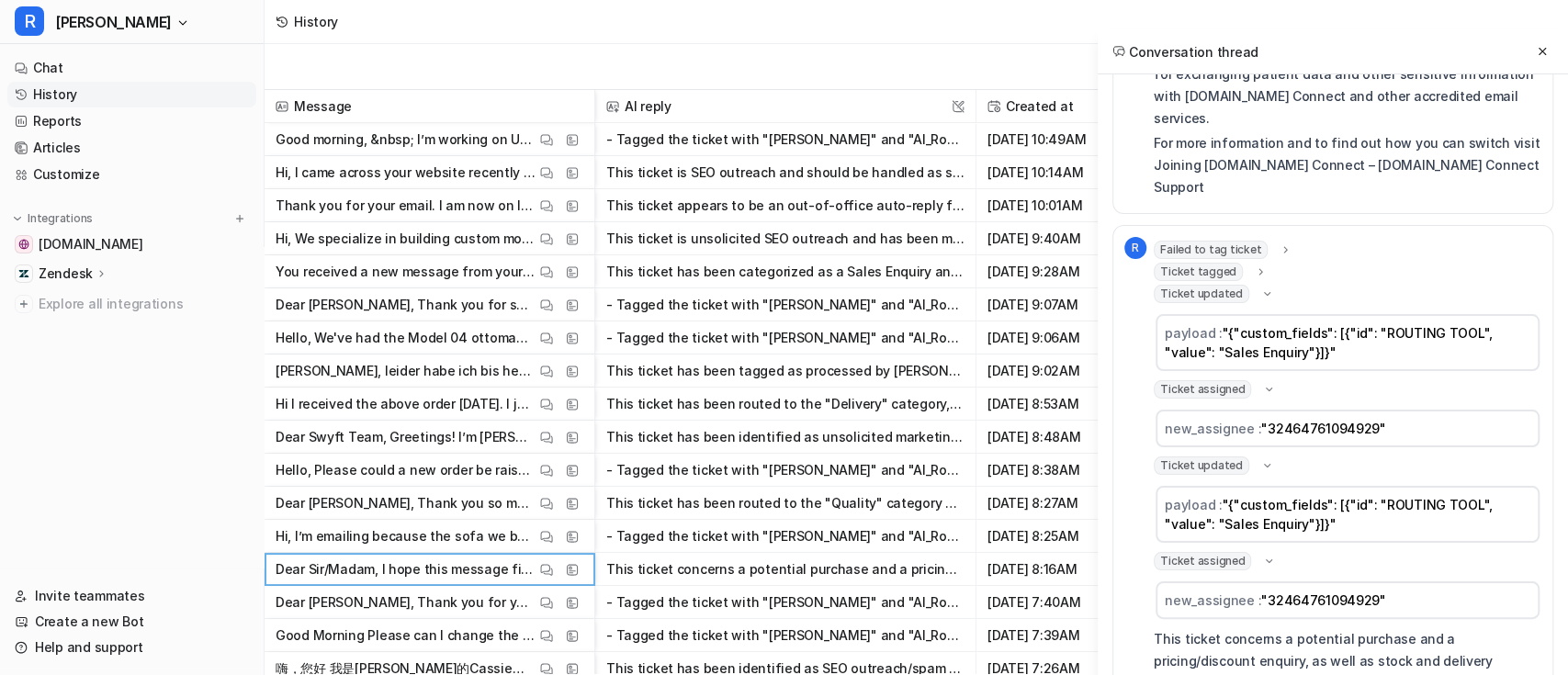
scroll to position [811, 0]
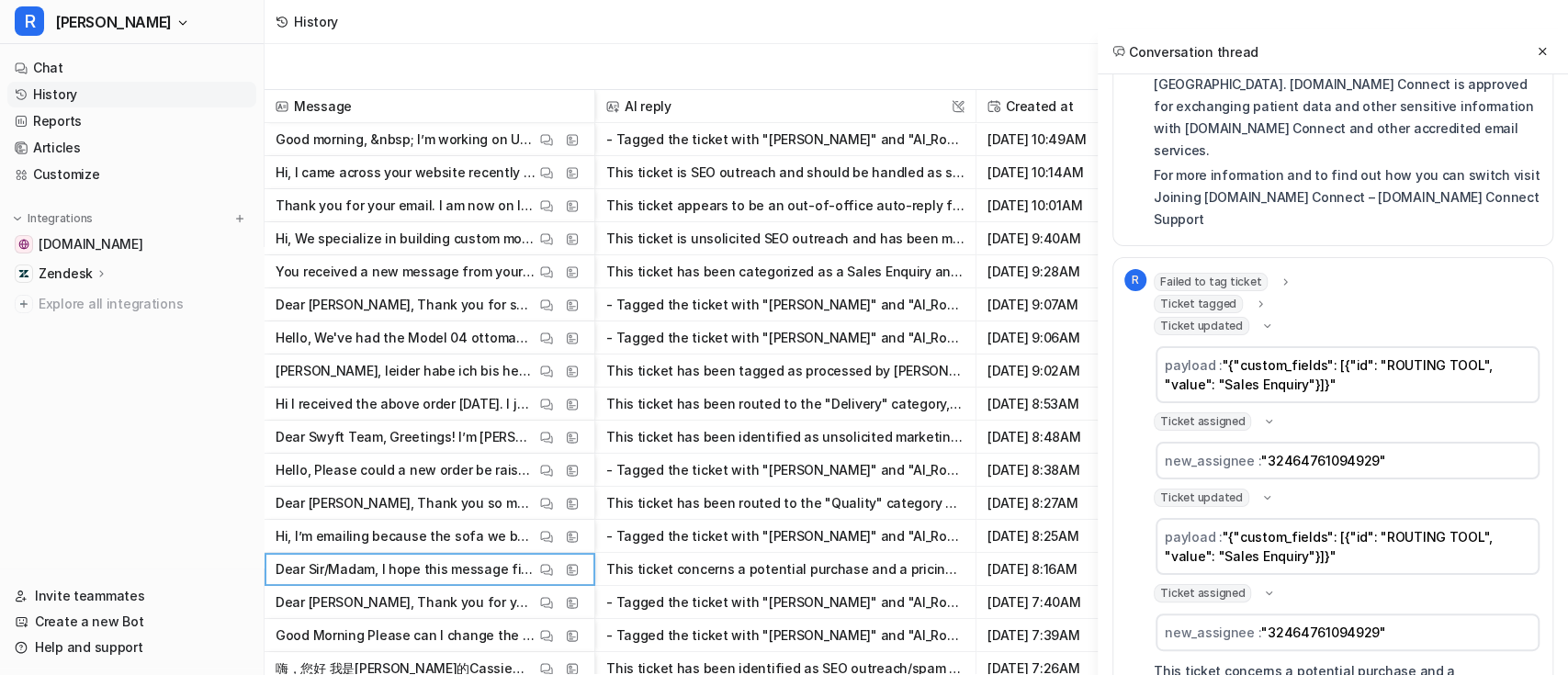
click at [1279, 275] on icon at bounding box center [1285, 282] width 13 height 14
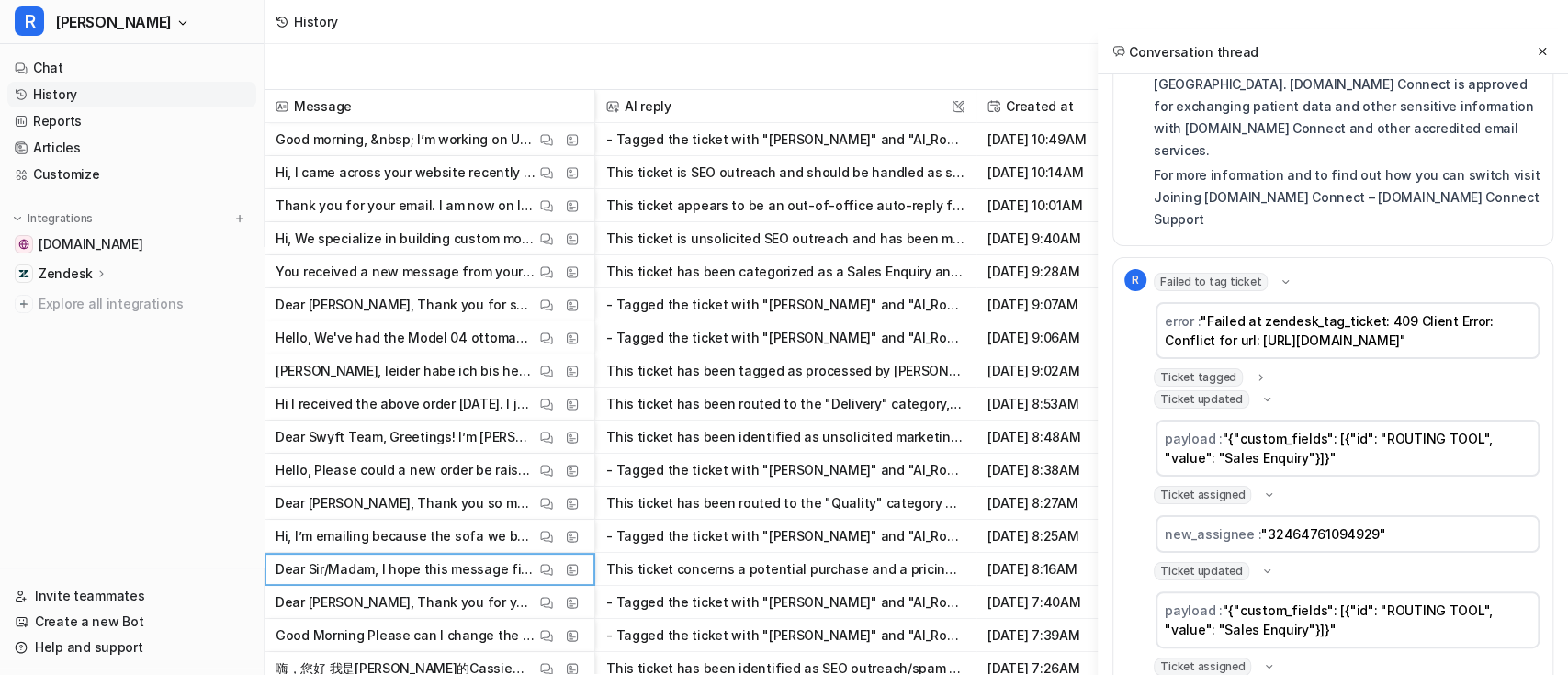
drag, startPoint x: 1164, startPoint y: 273, endPoint x: 1484, endPoint y: 268, distance: 320.0
click at [1484, 314] on span ""Failed at zendesk_tag_ticket: 409 Client Error: Conflict for url: https://swyf…" at bounding box center [1329, 331] width 329 height 35
copy span "https://swyfthome.zendesk.com/api/v2/tickets/68983"
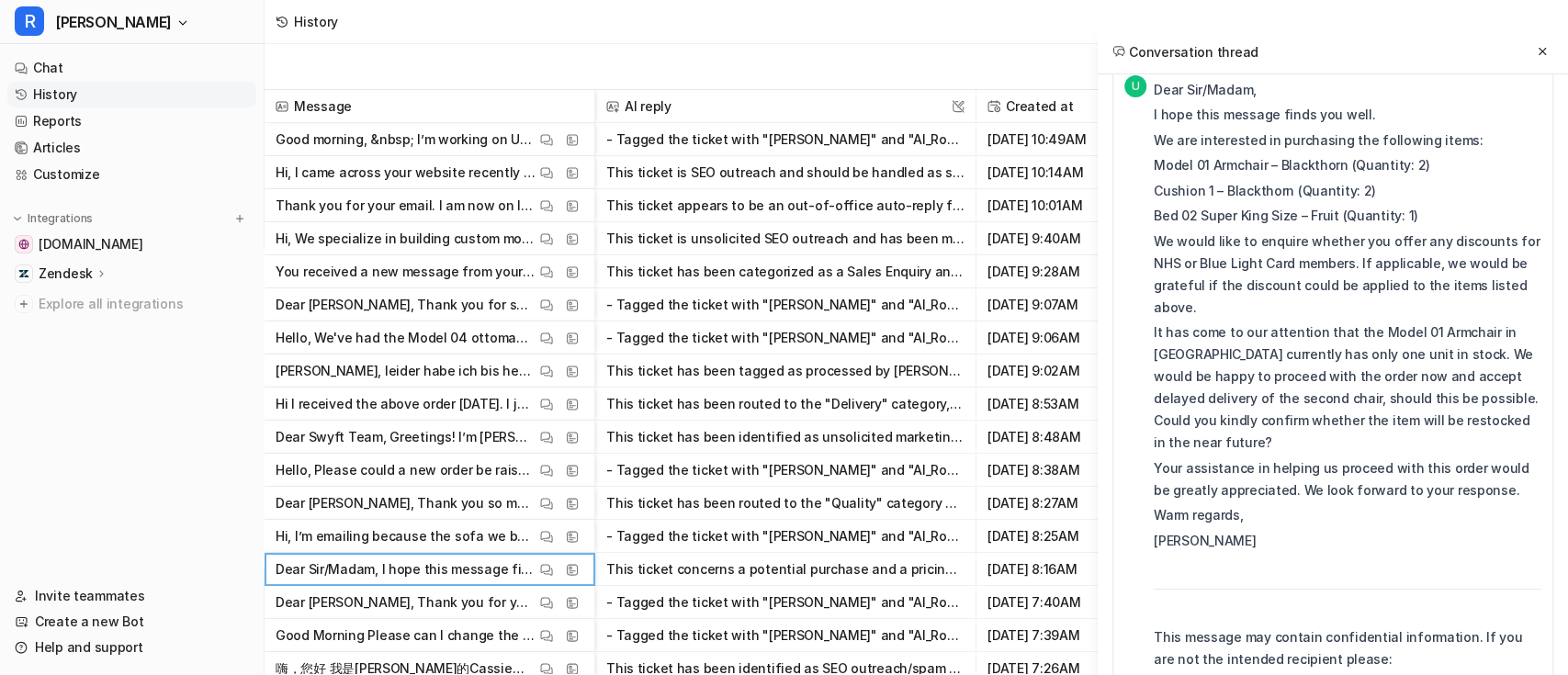
scroll to position [0, 0]
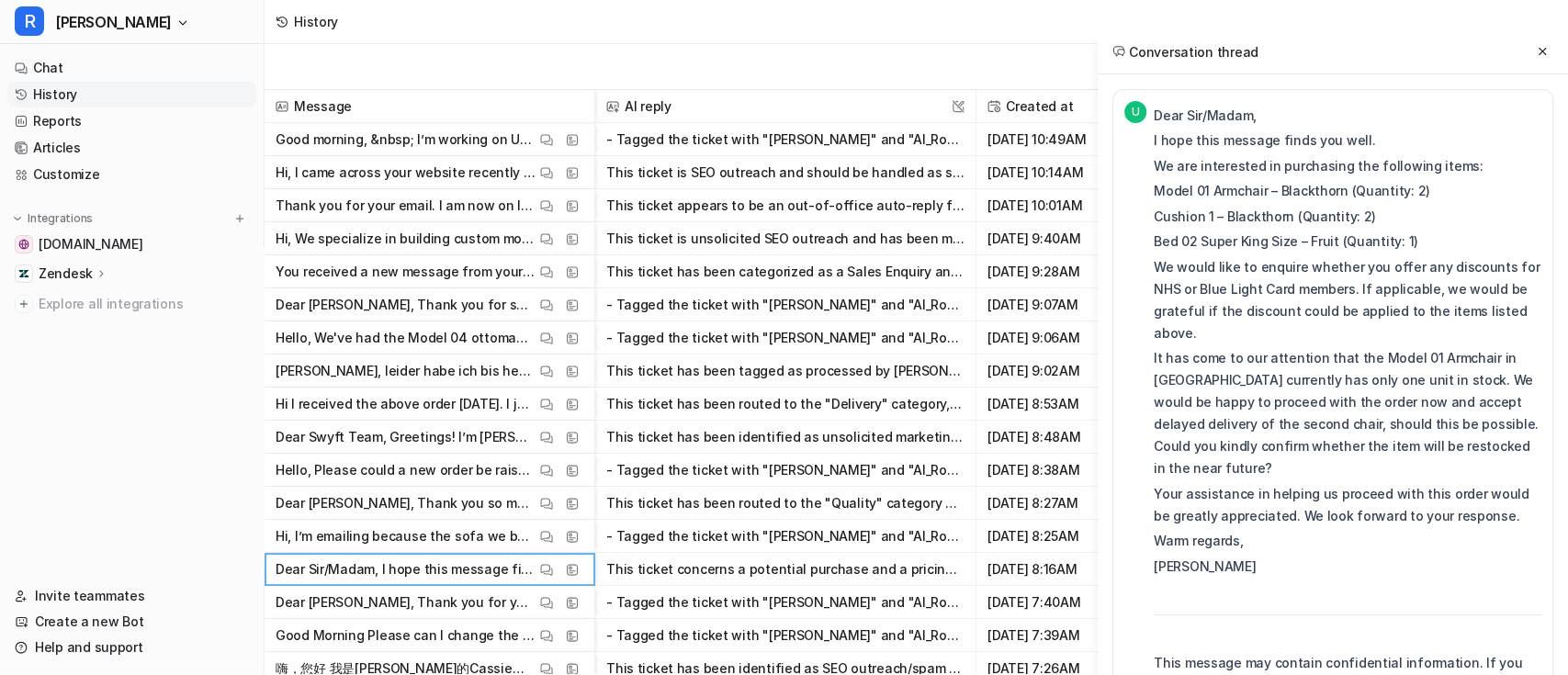
drag, startPoint x: 1242, startPoint y: 526, endPoint x: 1156, endPoint y: 518, distance: 86.4
click at [1156, 556] on p "Dr chia c yau" at bounding box center [1347, 566] width 387 height 22
copy p "Dr chia c yau"
